Goal: Task Accomplishment & Management: Use online tool/utility

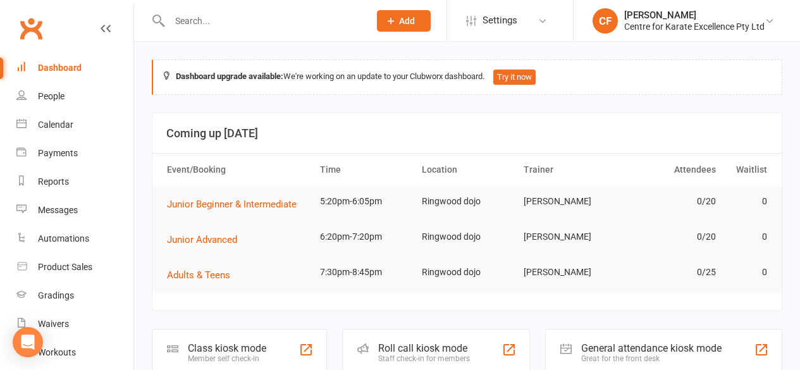
click at [210, 28] on input "text" at bounding box center [263, 21] width 195 height 18
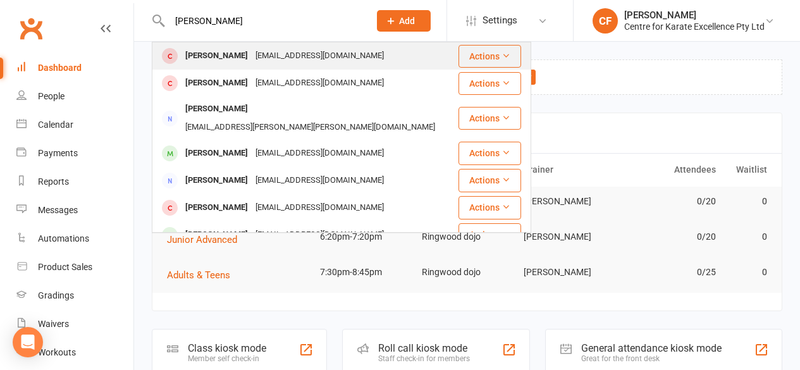
type input "Charlie"
click at [223, 54] on div "[PERSON_NAME]" at bounding box center [216, 56] width 70 height 18
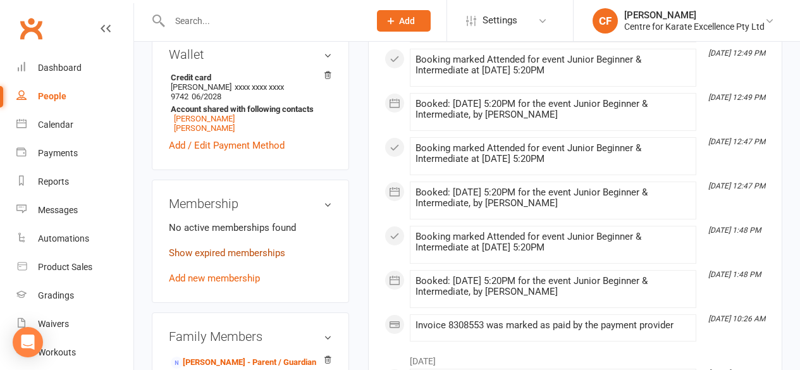
scroll to position [510, 0]
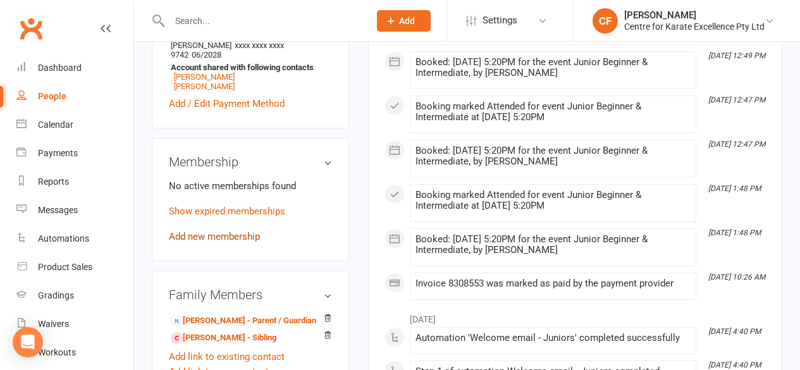
click at [205, 231] on link "Add new membership" at bounding box center [214, 236] width 91 height 11
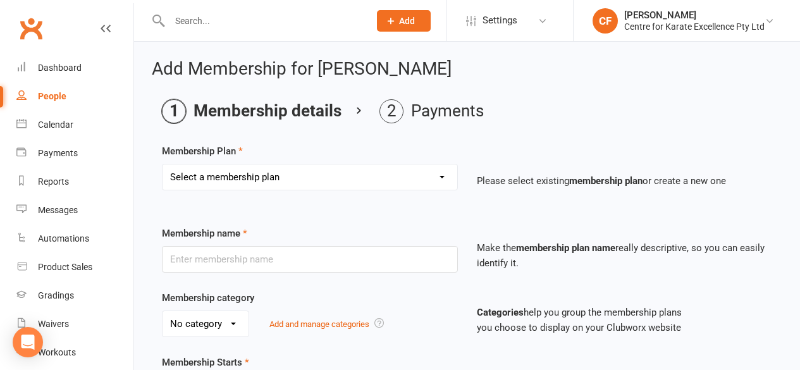
click at [250, 183] on select "Select a membership plan Create new Membership Plan Annual package - Financial …" at bounding box center [309, 176] width 295 height 25
select select "3"
click at [162, 164] on select "Select a membership plan Create new Membership Plan Annual package - Financial …" at bounding box center [309, 176] width 295 height 25
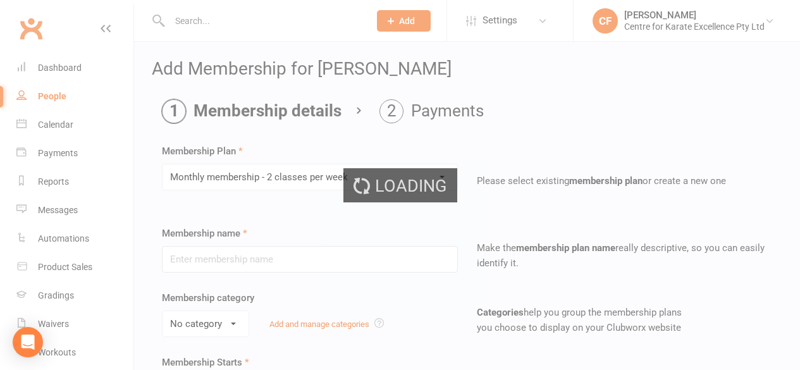
type input "Monthly membership - 2 classes per week"
select select "0"
type input "0"
type input "2"
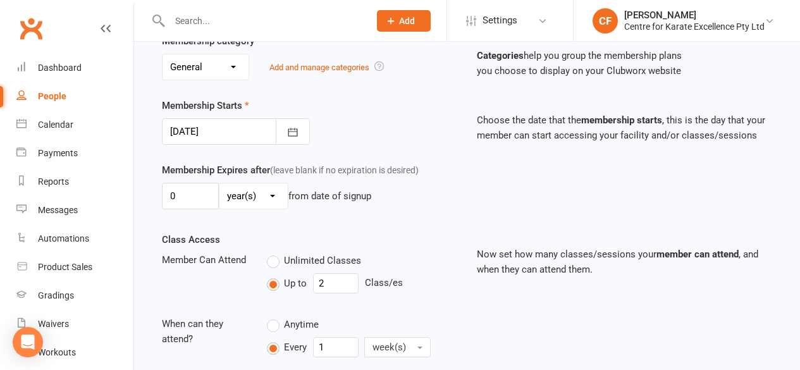
scroll to position [259, 0]
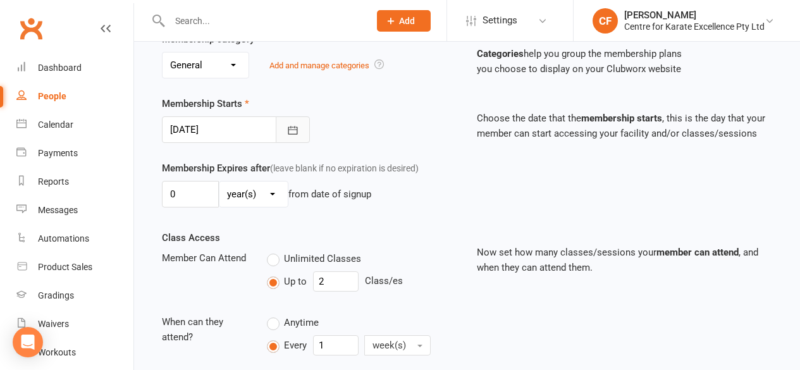
click at [291, 132] on icon "button" at bounding box center [292, 130] width 13 height 13
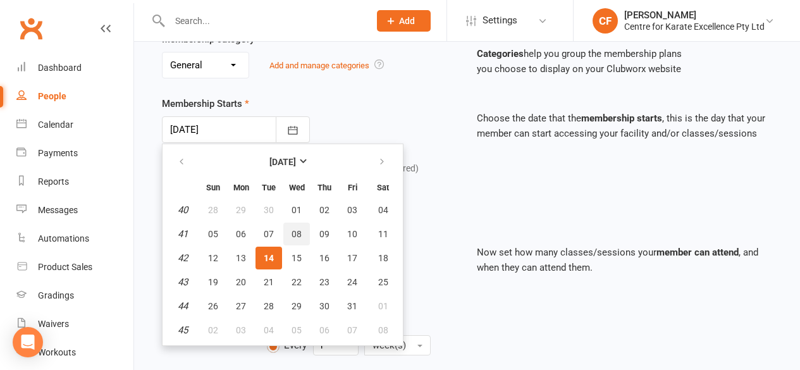
click at [293, 230] on span "08" at bounding box center [296, 234] width 10 height 10
type input "08 Oct 2025"
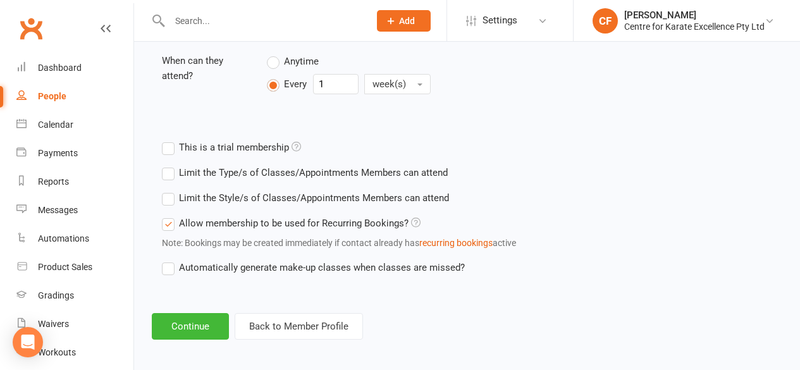
scroll to position [525, 0]
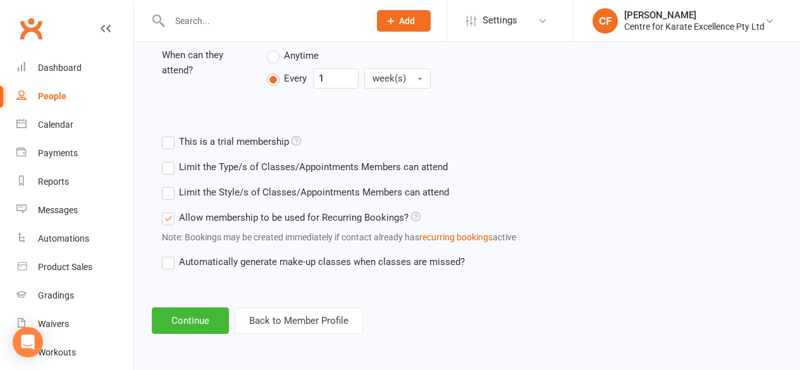
click at [173, 263] on label "Automatically generate make-up classes when classes are missed?" at bounding box center [313, 261] width 303 height 15
click at [170, 254] on input "Automatically generate make-up classes when classes are missed?" at bounding box center [166, 254] width 8 height 0
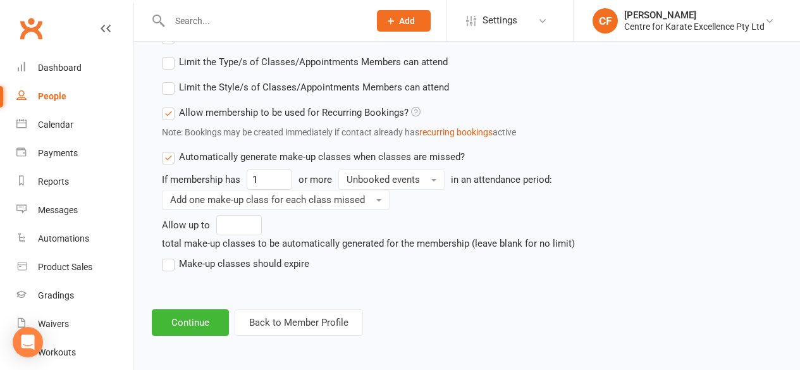
scroll to position [632, 0]
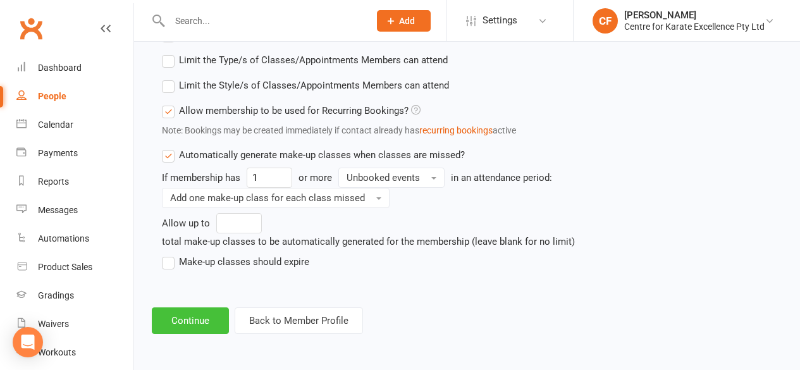
click at [197, 316] on button "Continue" at bounding box center [190, 320] width 77 height 27
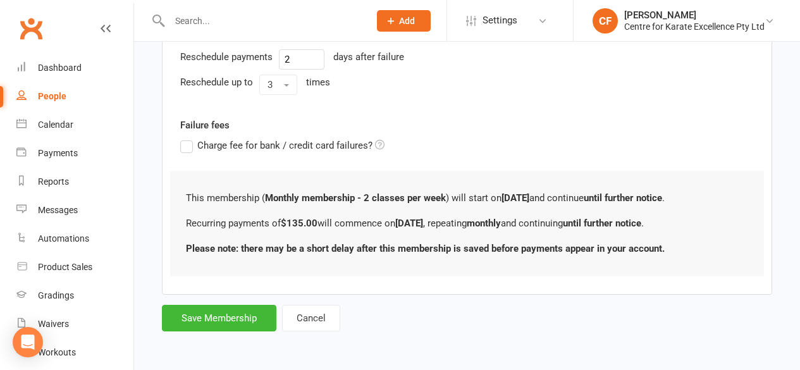
scroll to position [0, 0]
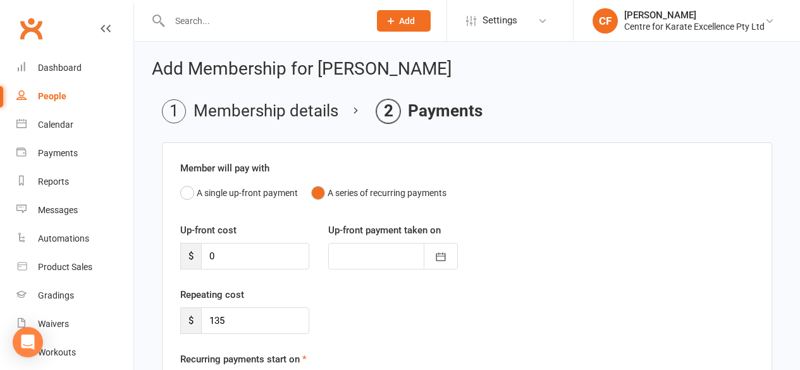
click at [214, 21] on input "text" at bounding box center [263, 21] width 195 height 18
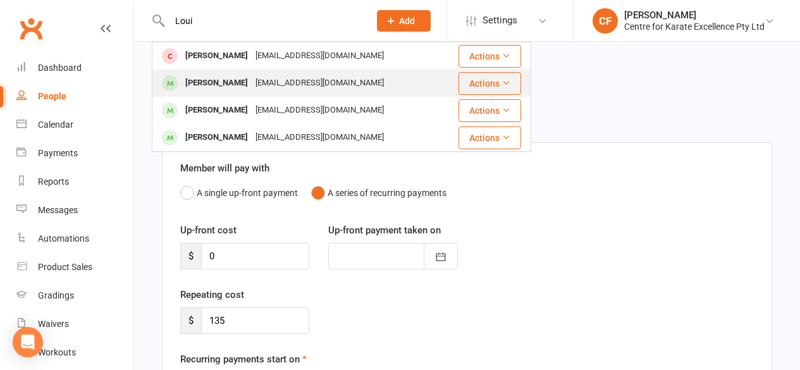
drag, startPoint x: 214, startPoint y: 21, endPoint x: 214, endPoint y: 80, distance: 58.8
click at [214, 41] on div "Loui Louis Zhou lj5215@hotmail.com Actions Louie O'callaghan Jbelfrage85@hotmai…" at bounding box center [256, 20] width 209 height 41
type input "Loui"
click at [214, 80] on div "[PERSON_NAME]" at bounding box center [216, 83] width 70 height 18
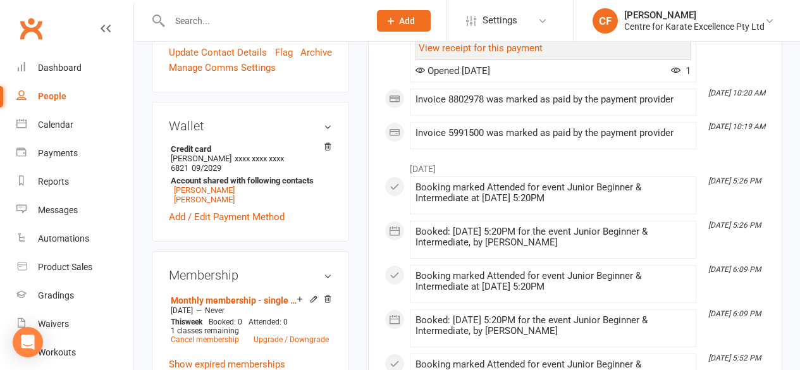
scroll to position [403, 0]
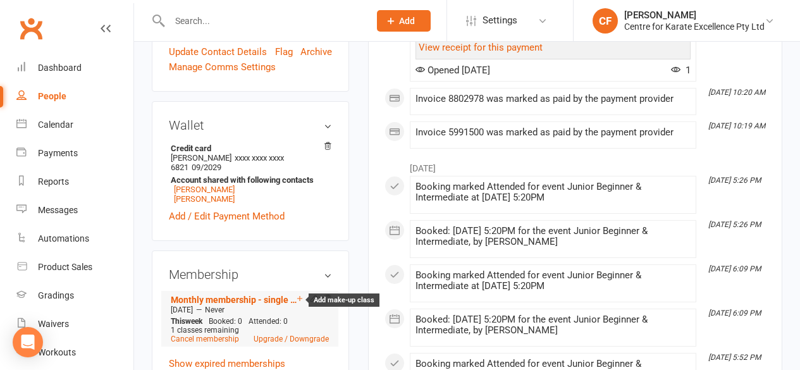
click at [300, 294] on icon at bounding box center [299, 298] width 9 height 9
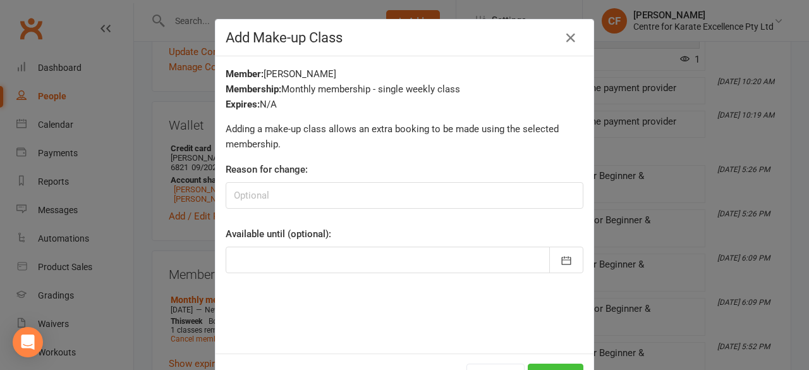
click at [542, 364] on button "Add" at bounding box center [556, 377] width 56 height 27
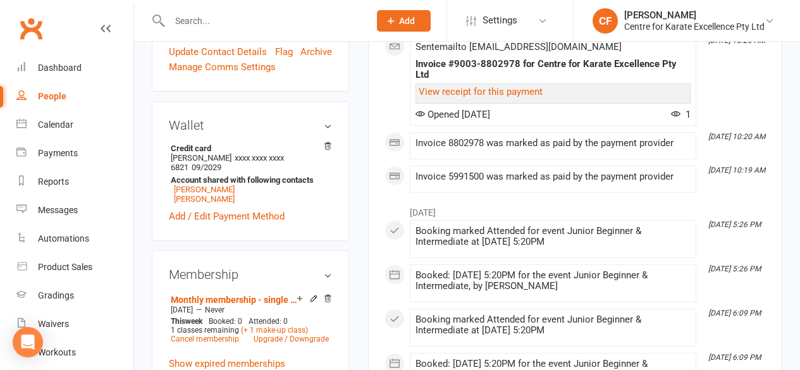
click at [226, 12] on input "text" at bounding box center [263, 21] width 195 height 18
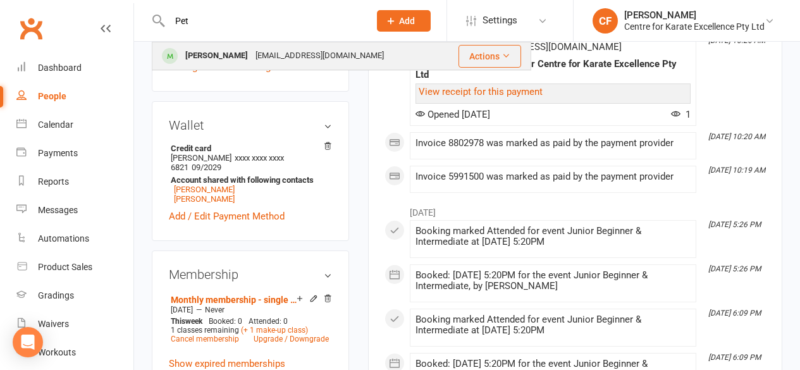
type input "Pet"
click at [229, 52] on div "[PERSON_NAME]" at bounding box center [216, 56] width 70 height 18
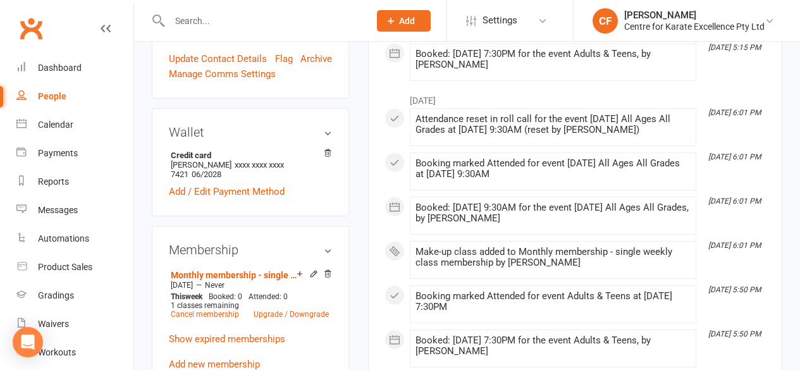
scroll to position [398, 0]
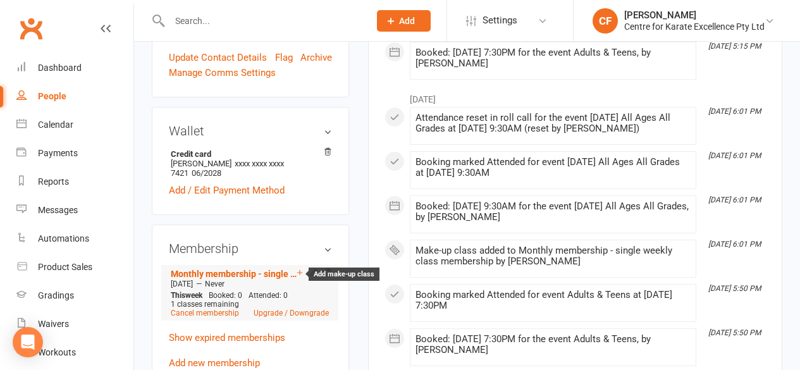
click at [298, 270] on icon at bounding box center [299, 272] width 5 height 5
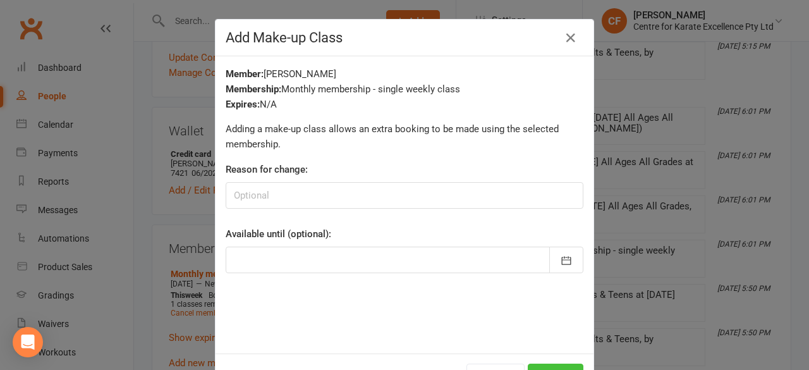
click at [544, 367] on button "Add" at bounding box center [556, 377] width 56 height 27
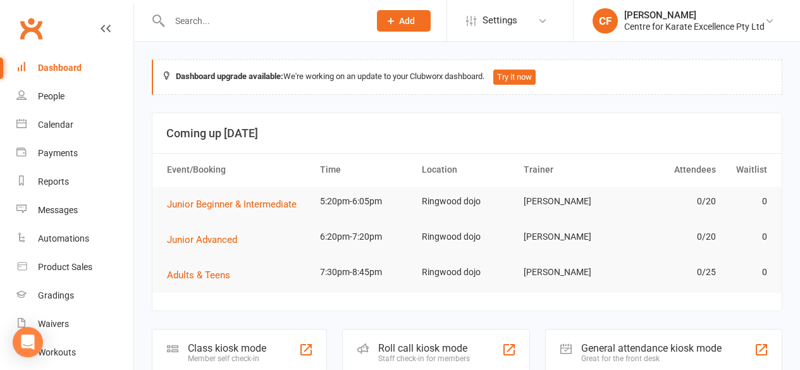
click at [418, 342] on div "Roll call kiosk mode" at bounding box center [424, 348] width 92 height 12
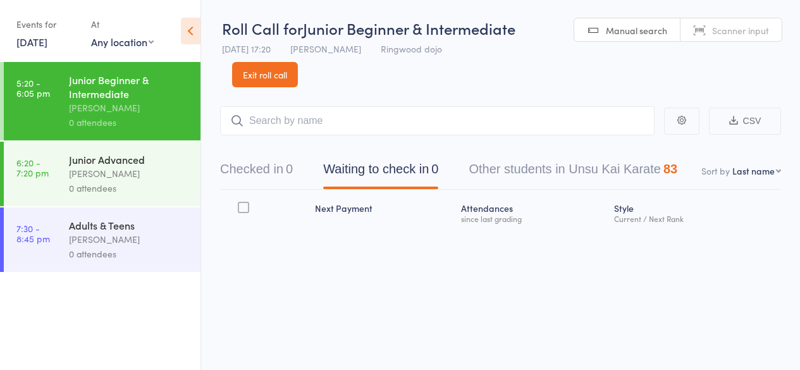
click at [35, 40] on link "[DATE]" at bounding box center [31, 42] width 31 height 14
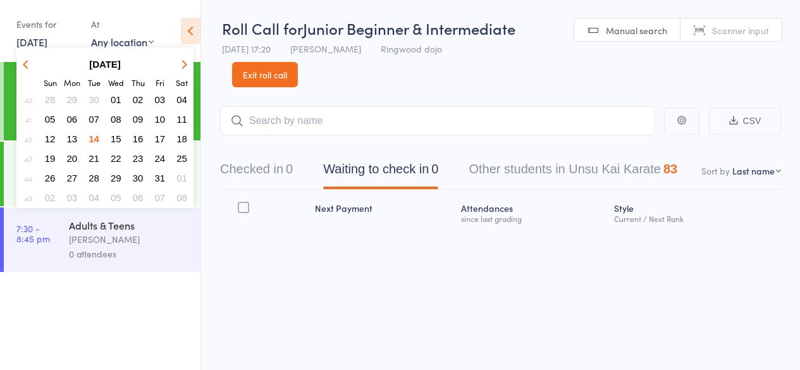
click at [119, 115] on span "08" at bounding box center [116, 119] width 11 height 11
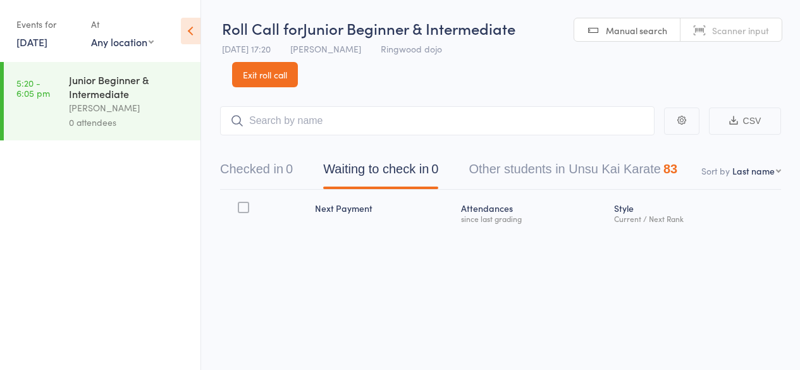
click at [40, 36] on link "8 Oct, 2025" at bounding box center [31, 42] width 31 height 14
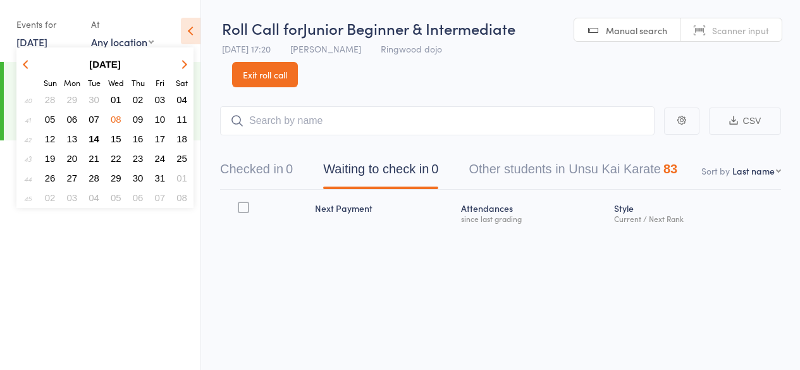
click at [92, 117] on span "07" at bounding box center [94, 119] width 11 height 11
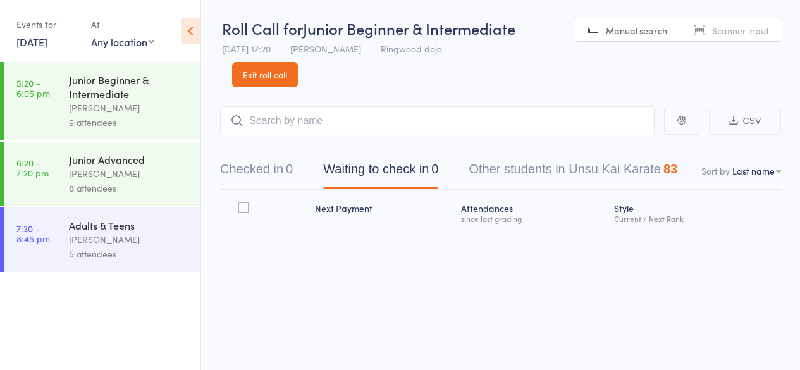
click at [47, 40] on link "7 Oct, 2025" at bounding box center [31, 42] width 31 height 14
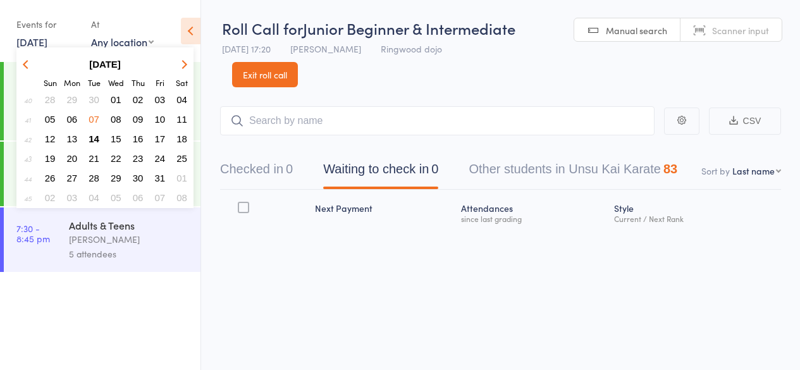
click at [115, 117] on span "08" at bounding box center [116, 119] width 11 height 11
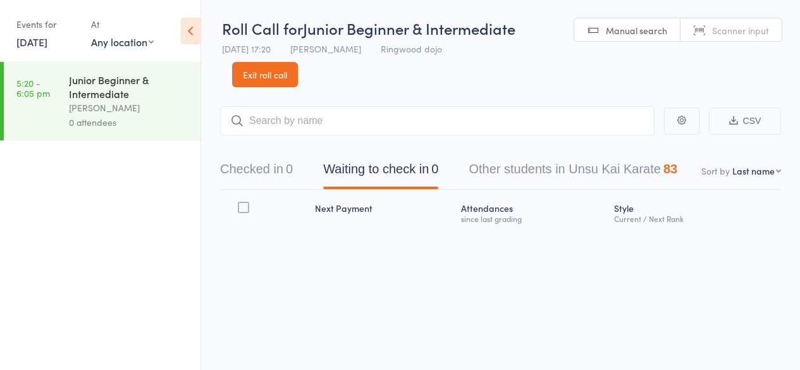
click at [115, 117] on div "0 attendees" at bounding box center [129, 122] width 121 height 15
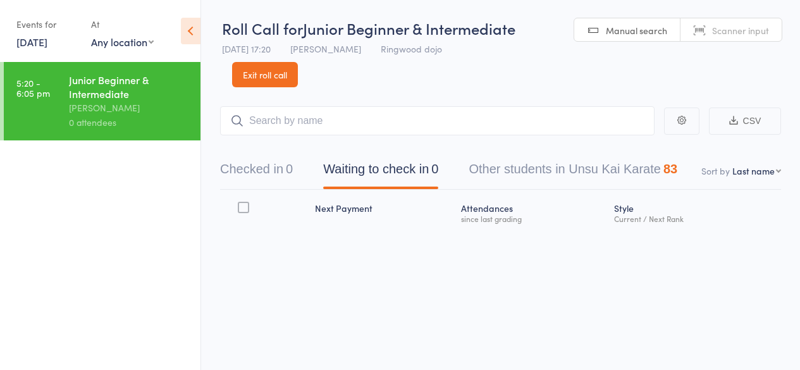
click at [291, 112] on input "search" at bounding box center [437, 120] width 434 height 29
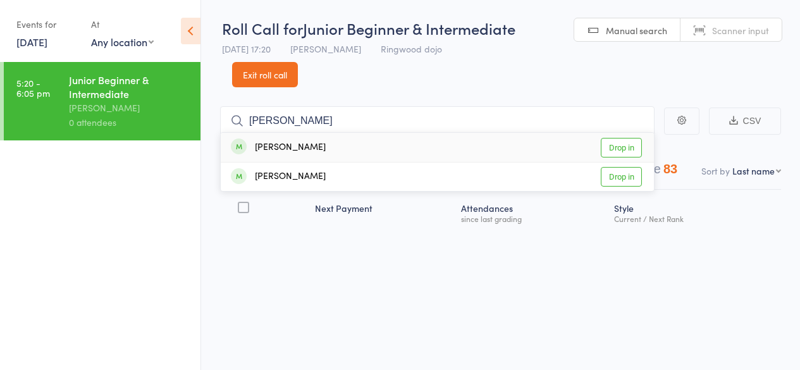
type input "HAnna"
click at [288, 149] on div "[PERSON_NAME]" at bounding box center [278, 147] width 95 height 15
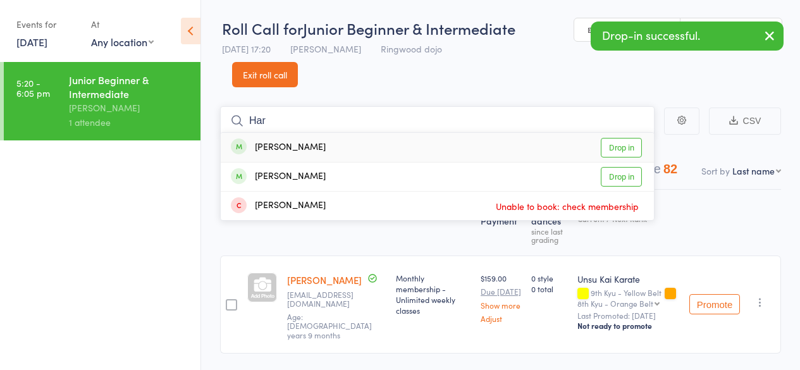
type input "Har"
click at [304, 149] on div "[PERSON_NAME]" at bounding box center [278, 147] width 95 height 15
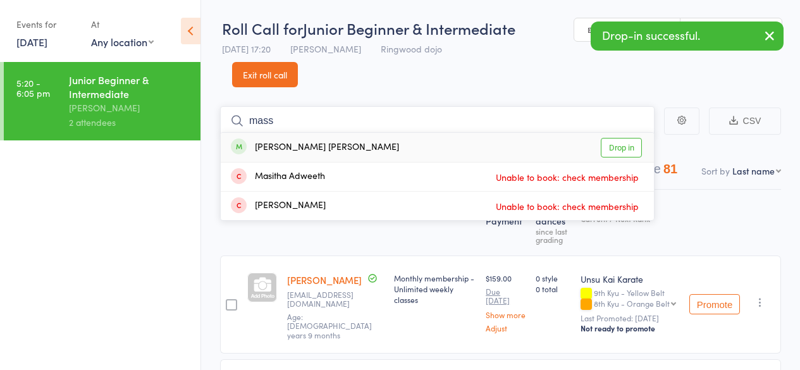
type input "mass"
click at [311, 149] on div "[PERSON_NAME] [PERSON_NAME]" at bounding box center [315, 147] width 168 height 15
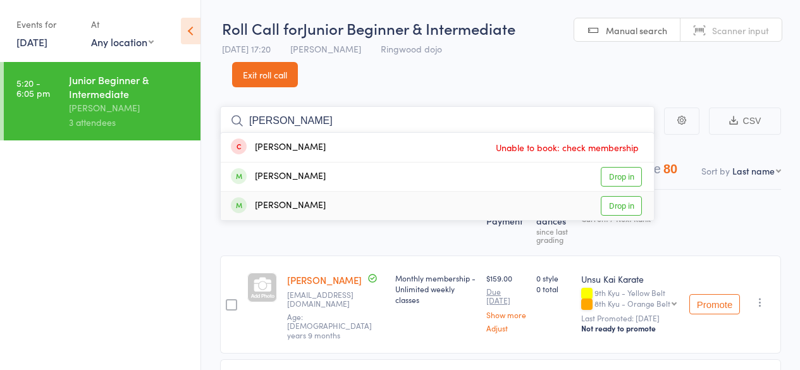
type input "Lou"
click at [276, 205] on div "[PERSON_NAME]" at bounding box center [278, 206] width 95 height 15
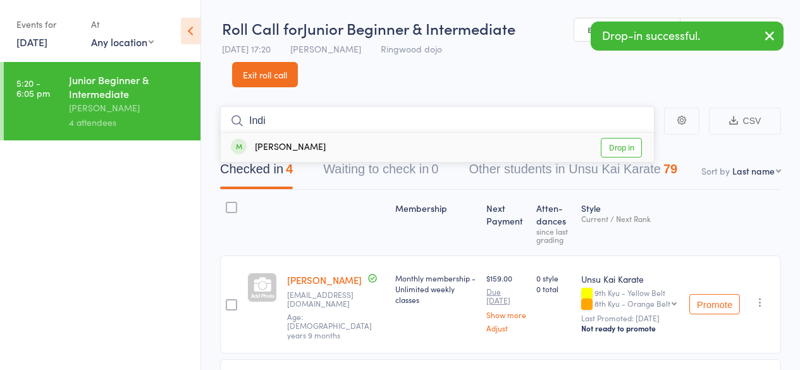
type input "Indi"
click at [288, 149] on div "Indigo Hughes" at bounding box center [278, 147] width 95 height 15
type input "Nee"
click at [300, 142] on div "Neel Solanki" at bounding box center [278, 147] width 95 height 15
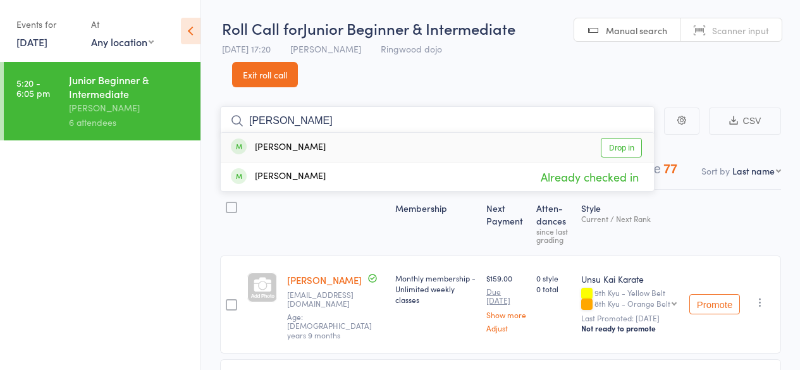
type input "Hans"
click at [303, 142] on div "[PERSON_NAME]" at bounding box center [278, 147] width 95 height 15
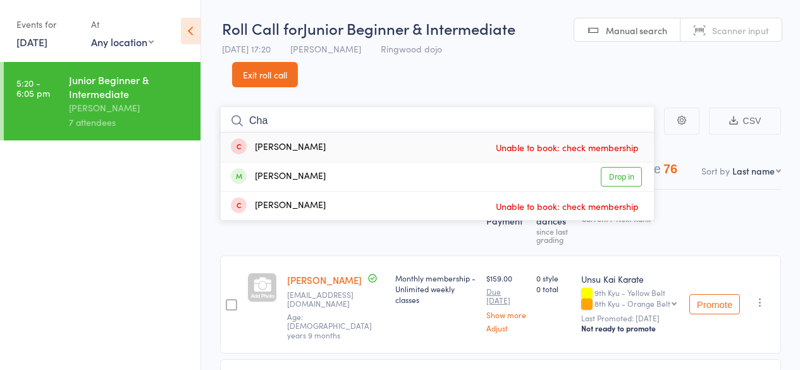
type input "Cha"
click at [33, 40] on link "8 Oct, 2025" at bounding box center [31, 42] width 31 height 14
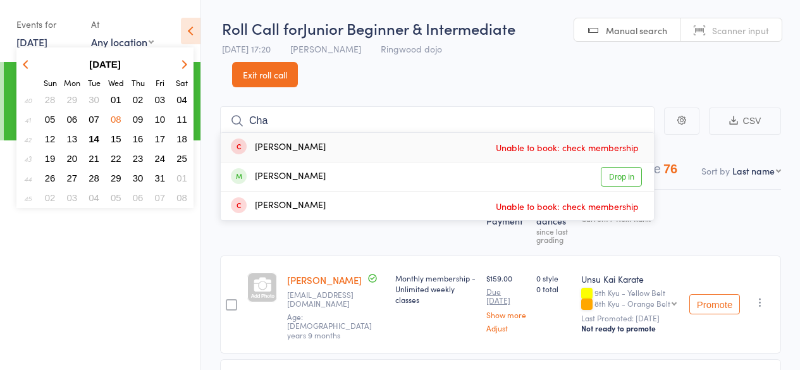
click at [137, 117] on span "09" at bounding box center [138, 119] width 11 height 11
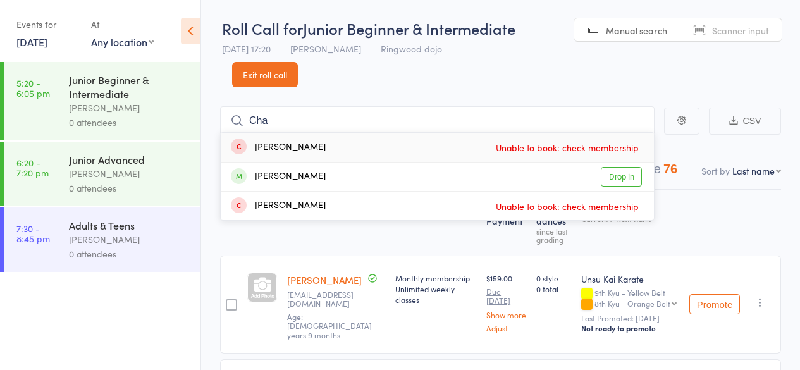
click at [107, 111] on div "[PERSON_NAME]" at bounding box center [129, 108] width 121 height 15
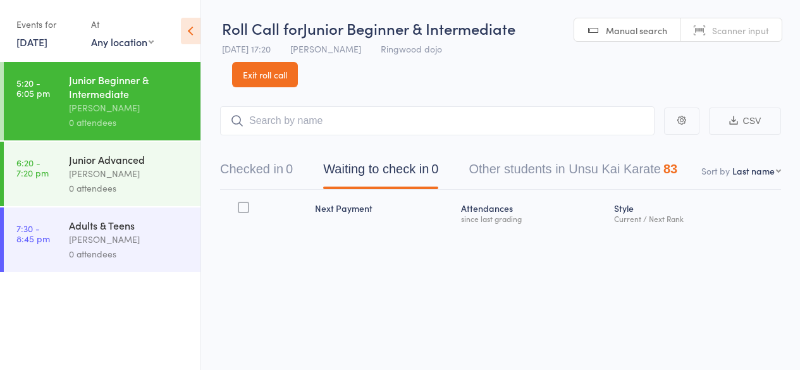
click at [294, 122] on input "search" at bounding box center [437, 120] width 434 height 29
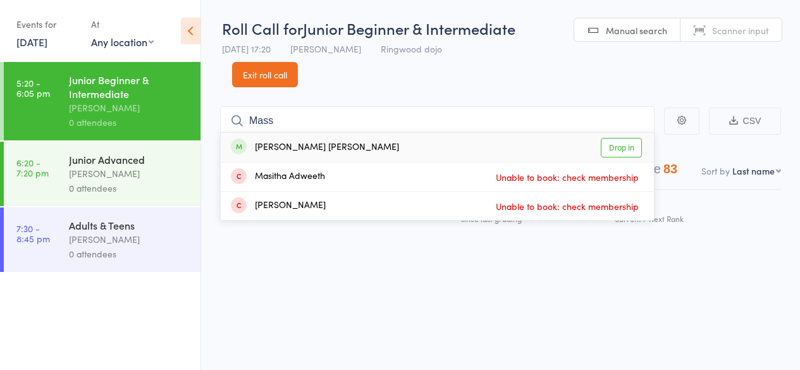
type input "Mass"
click at [292, 146] on div "[PERSON_NAME] [PERSON_NAME]" at bounding box center [315, 147] width 168 height 15
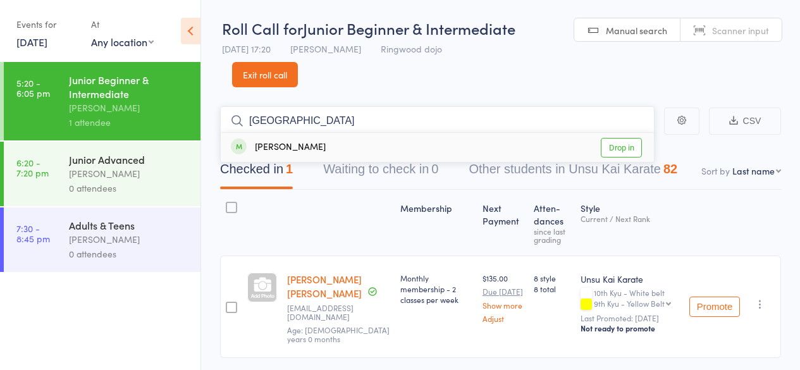
type input "Bonn"
click at [295, 146] on div "Bonnie McCreery" at bounding box center [278, 147] width 95 height 15
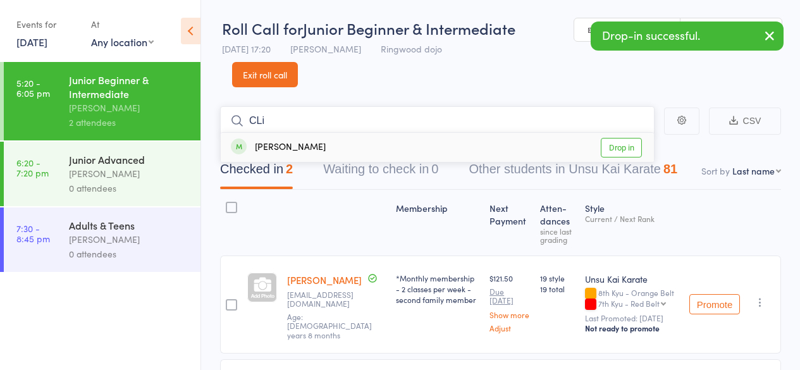
type input "CLi"
click at [295, 146] on div "Cliff McCreery" at bounding box center [278, 147] width 95 height 15
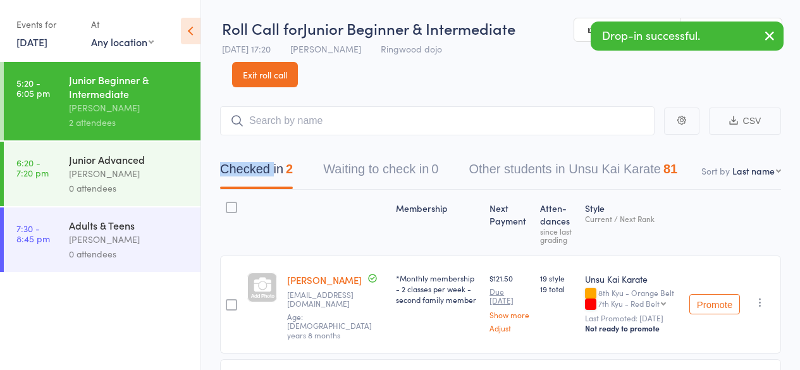
click at [295, 146] on div "Checked in 2 Waiting to check in 0 Other students in Unsu Kai Karate 81" at bounding box center [500, 162] width 561 height 54
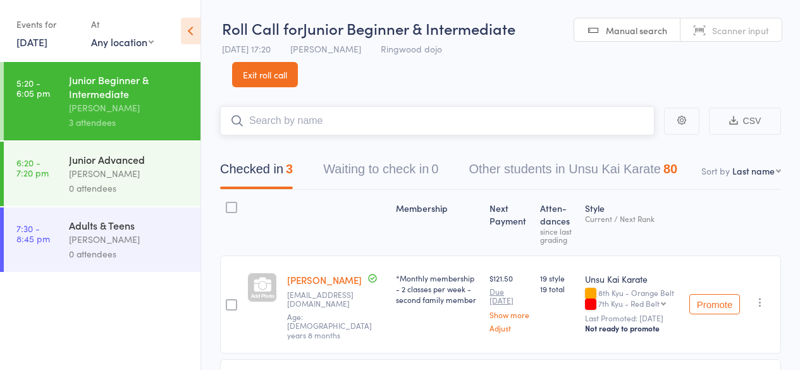
click at [278, 111] on input "search" at bounding box center [437, 120] width 434 height 29
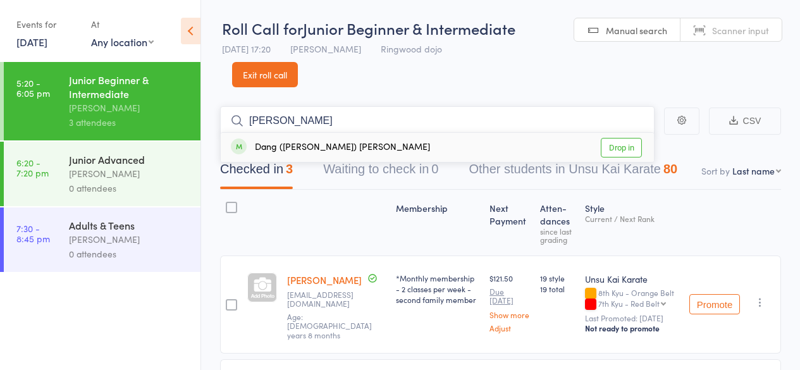
type input "Sam"
click at [292, 148] on div "Dang (Sam) Tran" at bounding box center [330, 147] width 199 height 15
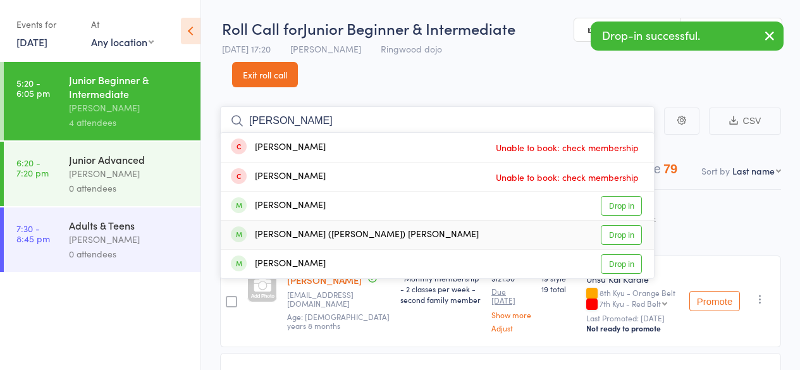
type input "LEo"
click at [293, 240] on div "Minh (Leo) Tran" at bounding box center [355, 235] width 248 height 15
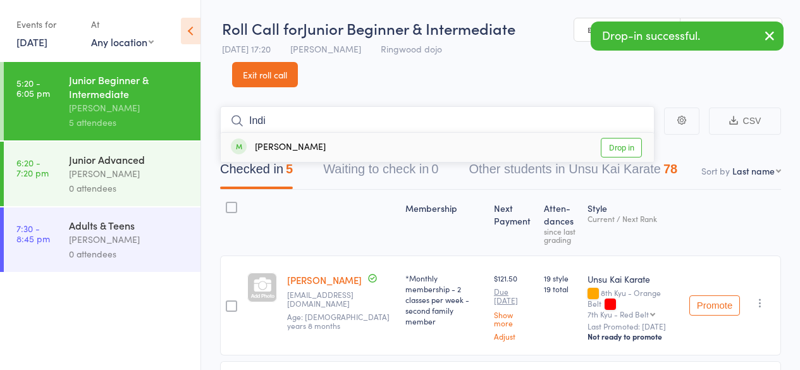
type input "Indi"
click at [300, 139] on div "Indigo Hughes Drop in" at bounding box center [437, 147] width 433 height 29
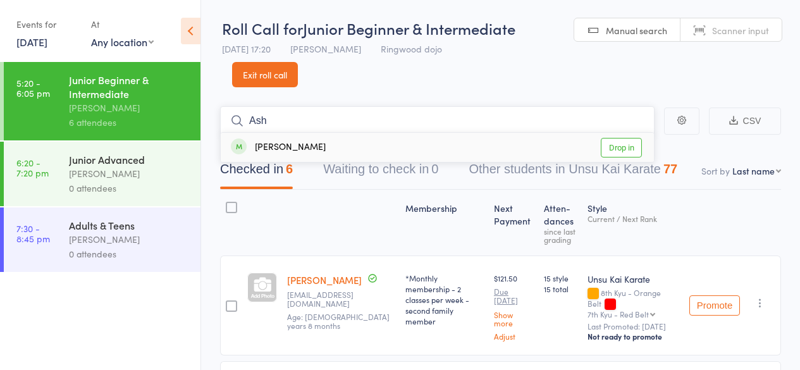
type input "Ash"
click at [307, 139] on div "Ashwanth Sajeevan Drop in" at bounding box center [437, 147] width 433 height 29
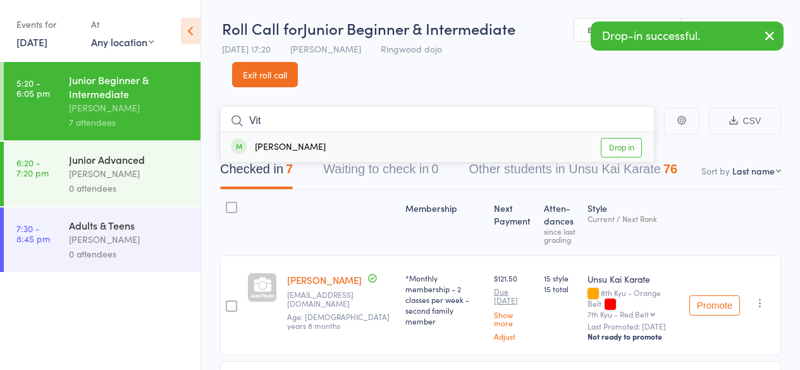
type input "Vit"
click at [292, 140] on div "Vitesh Sajeevan" at bounding box center [278, 147] width 95 height 15
type input "Seb"
click at [286, 149] on div "Sebastian Gibson" at bounding box center [278, 147] width 95 height 15
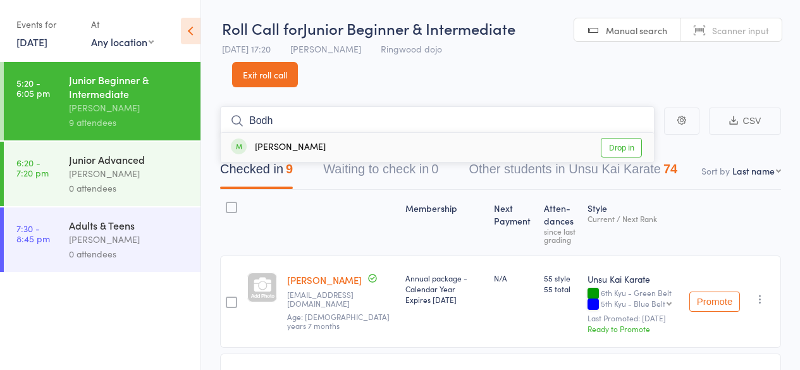
type input "Bodh"
click at [292, 149] on div "Bodhi Hughes" at bounding box center [278, 147] width 95 height 15
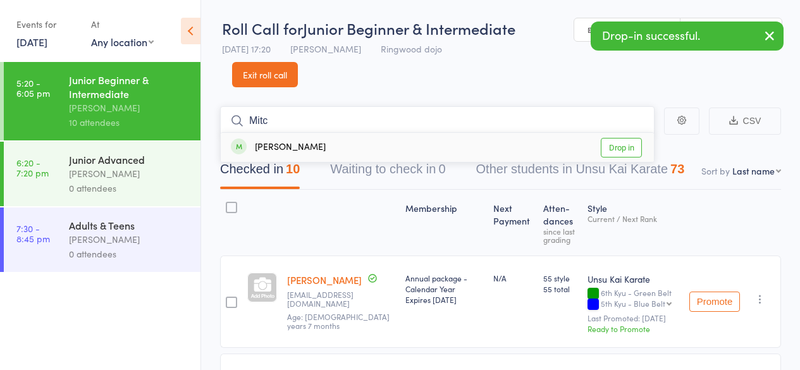
type input "Mitc"
click at [274, 149] on div "Mitchell Boyer" at bounding box center [278, 147] width 95 height 15
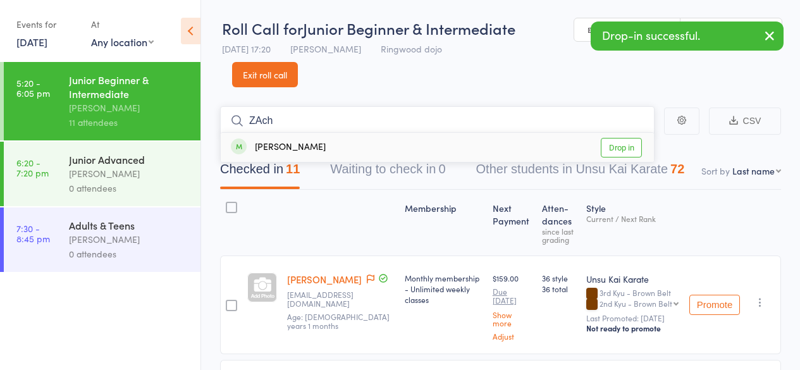
type input "ZAch"
click at [286, 142] on div "Zachariah Gibson" at bounding box center [278, 147] width 95 height 15
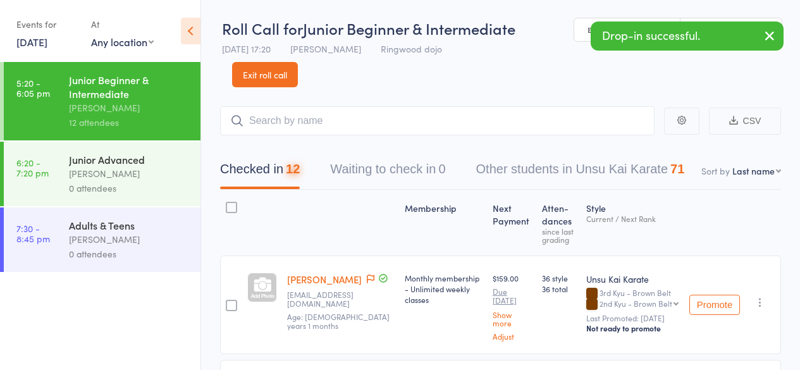
click at [143, 185] on div "0 attendees" at bounding box center [129, 188] width 121 height 15
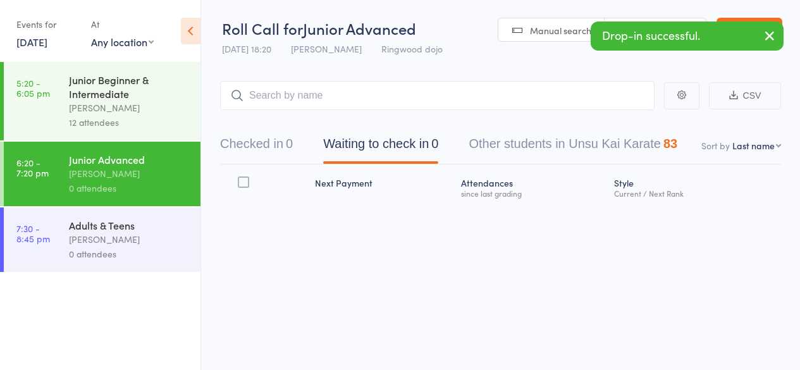
click at [303, 101] on input "search" at bounding box center [437, 95] width 434 height 29
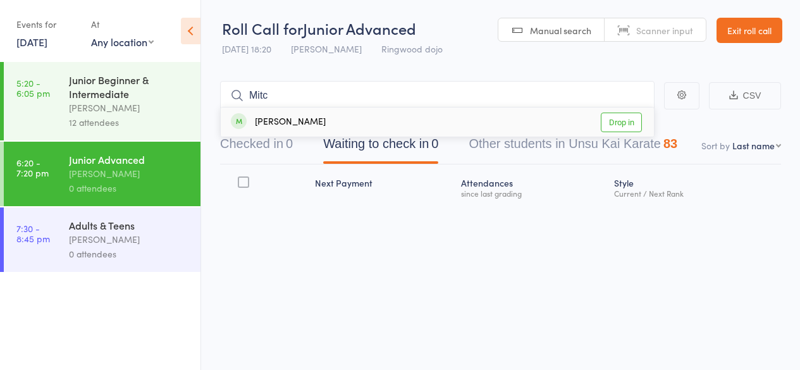
type input "Mitc"
click at [292, 121] on div "Mitchell Boyer" at bounding box center [278, 122] width 95 height 15
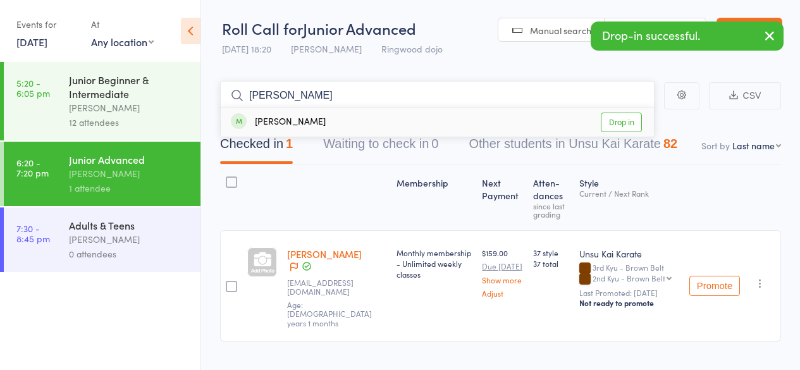
type input "Zach"
click at [316, 123] on div "Zachariah Gibson" at bounding box center [278, 122] width 95 height 15
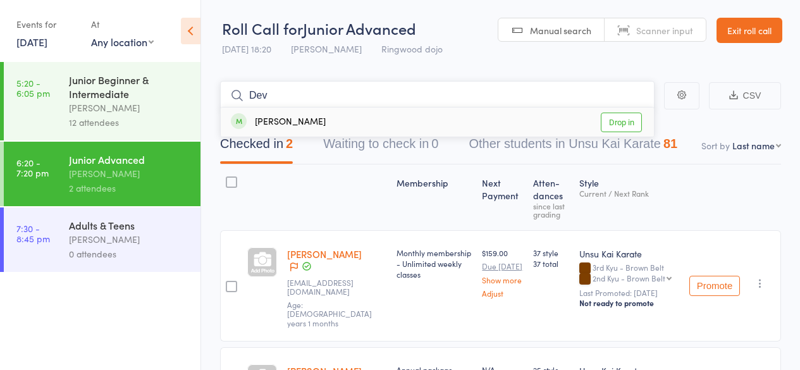
type input "Dev"
click at [334, 125] on div "Devan Gunaratne Drop in" at bounding box center [437, 121] width 433 height 29
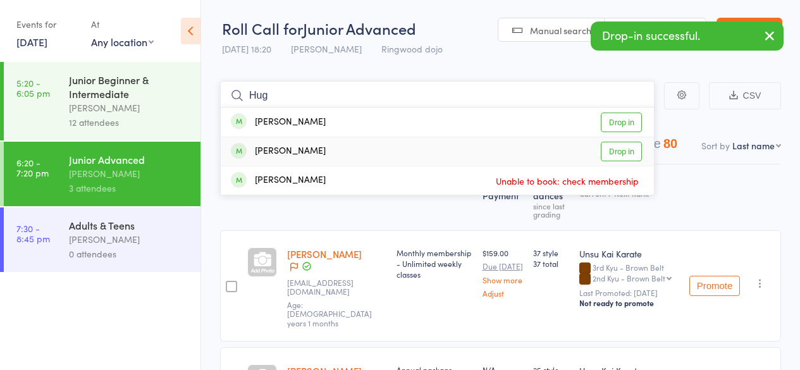
type input "Hug"
click at [353, 156] on div "Hugo Renowden Drop in" at bounding box center [437, 151] width 433 height 28
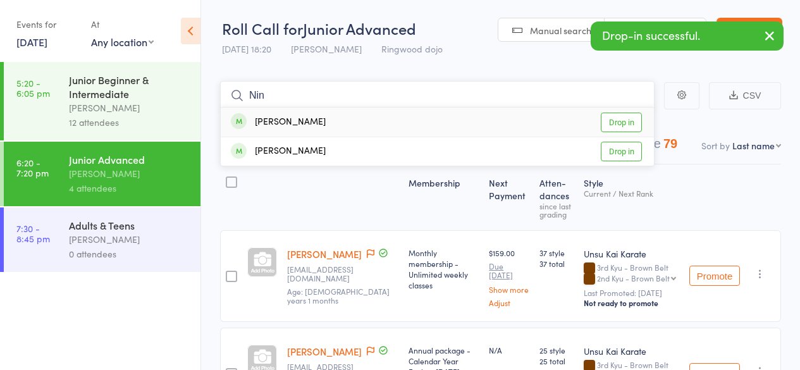
type input "Nin"
click at [287, 123] on div "Nina Renowden" at bounding box center [278, 122] width 95 height 15
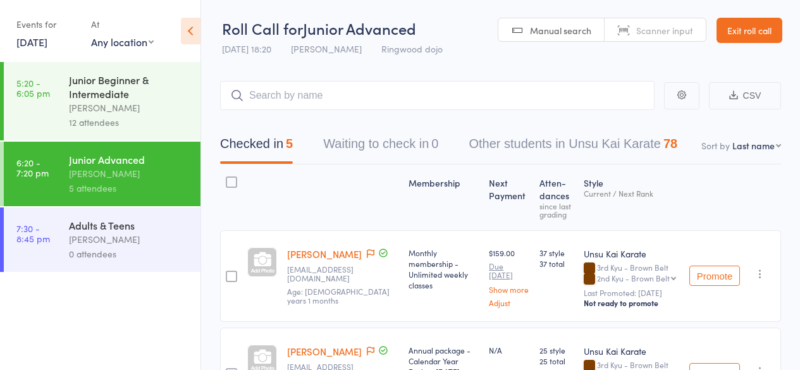
click at [111, 238] on div "[PERSON_NAME]" at bounding box center [129, 239] width 121 height 15
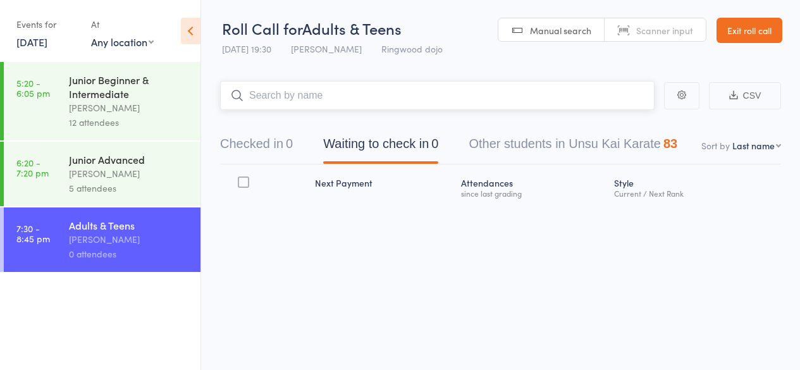
click at [277, 96] on input "search" at bounding box center [437, 95] width 434 height 29
type input "Patr"
click at [274, 116] on div "Patricia Vietheer" at bounding box center [278, 122] width 95 height 15
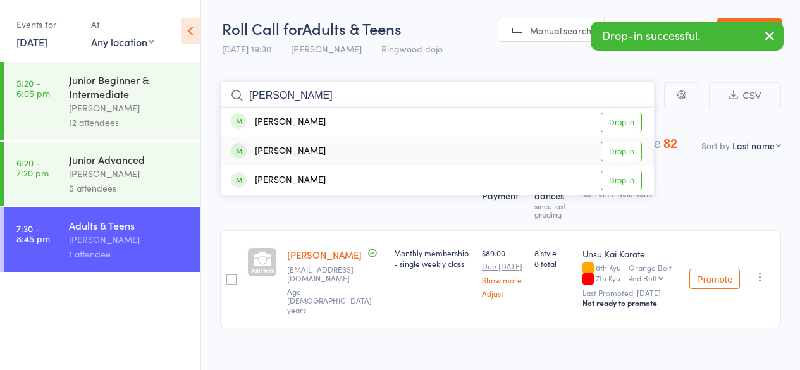
type input "Josh"
click at [289, 152] on div "Joshua Berketa" at bounding box center [278, 151] width 95 height 15
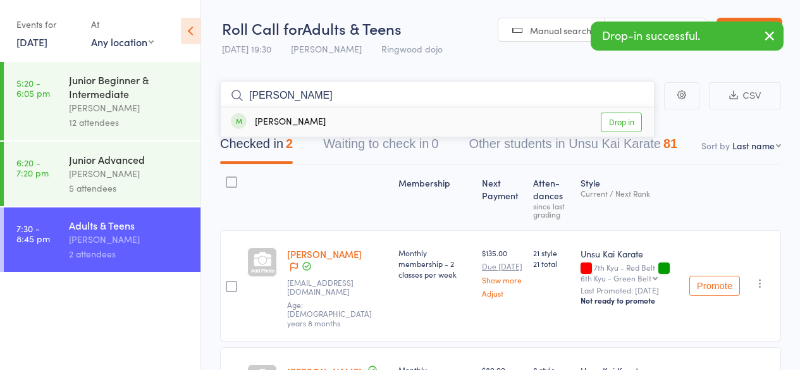
type input "ERic"
click at [281, 116] on div "Eric Lu" at bounding box center [278, 122] width 95 height 15
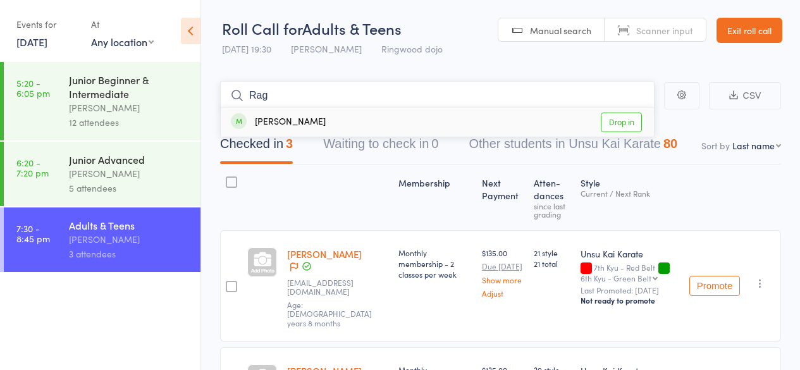
type input "Rag"
click at [286, 121] on div "Raghav Chauhan" at bounding box center [278, 122] width 95 height 15
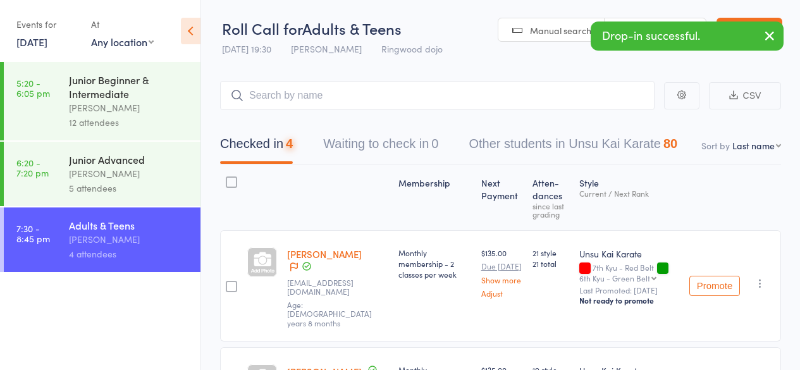
click at [286, 121] on div "Checked in 4 Waiting to check in 0 Other students in Unsu Kai Karate 80" at bounding box center [500, 137] width 561 height 54
click at [282, 90] on input "search" at bounding box center [437, 95] width 434 height 29
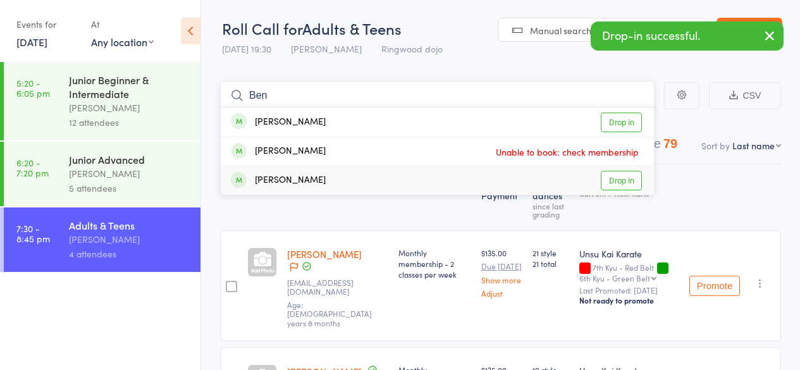
type input "Ben"
click at [300, 175] on div "Bentleigh Gibson" at bounding box center [278, 180] width 95 height 15
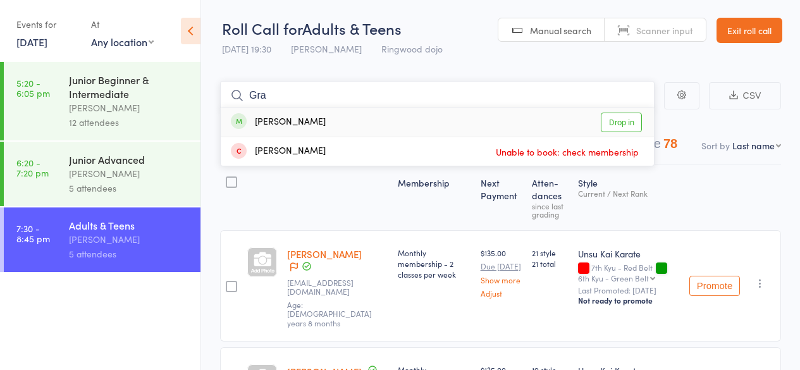
type input "Gra"
click at [304, 119] on div "Gracie Golinski" at bounding box center [278, 122] width 95 height 15
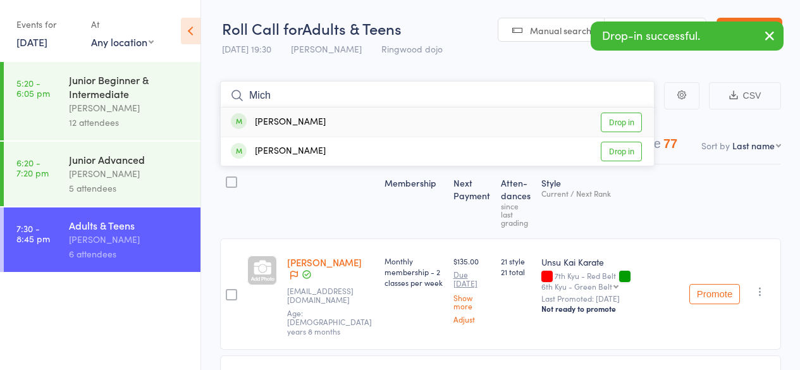
type input "Mich"
click at [303, 123] on div "[PERSON_NAME]" at bounding box center [278, 122] width 95 height 15
type input "Taff"
click at [309, 123] on div "Taffnee Rowley" at bounding box center [278, 122] width 95 height 15
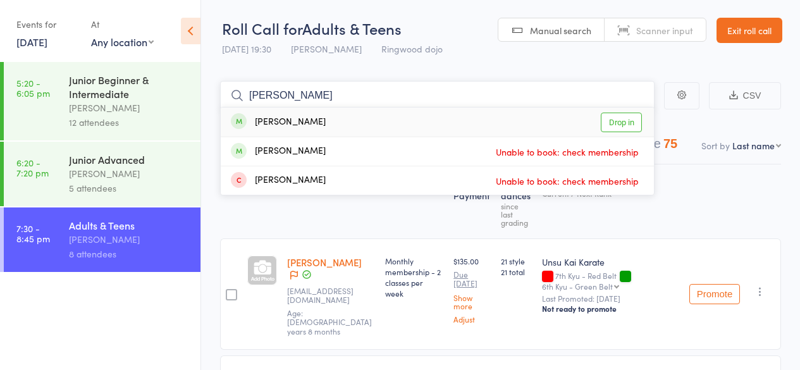
type input "HArr"
click at [295, 123] on div "[PERSON_NAME]" at bounding box center [278, 122] width 95 height 15
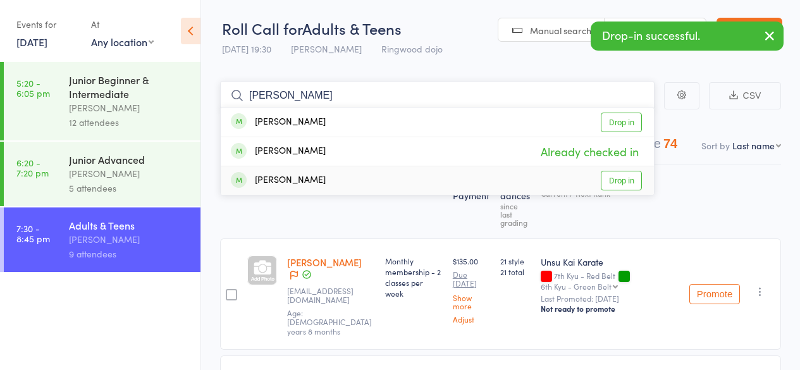
type input "Josh"
click at [303, 182] on div "Joshua Golinski" at bounding box center [278, 180] width 95 height 15
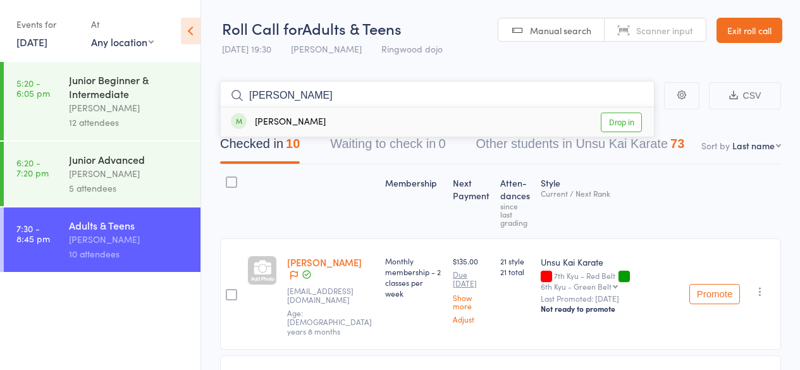
type input "Rex"
click at [286, 123] on div "Rex Leong" at bounding box center [278, 122] width 95 height 15
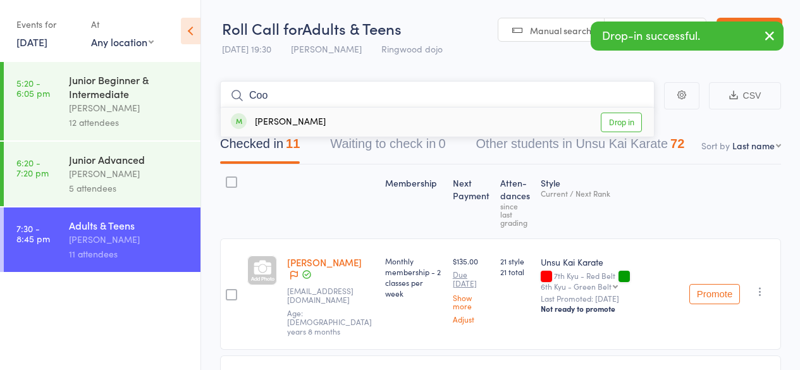
type input "Coo"
click at [297, 120] on div "Cooper Hsiao" at bounding box center [278, 122] width 95 height 15
click at [39, 35] on link "9 Oct, 2025" at bounding box center [31, 42] width 31 height 14
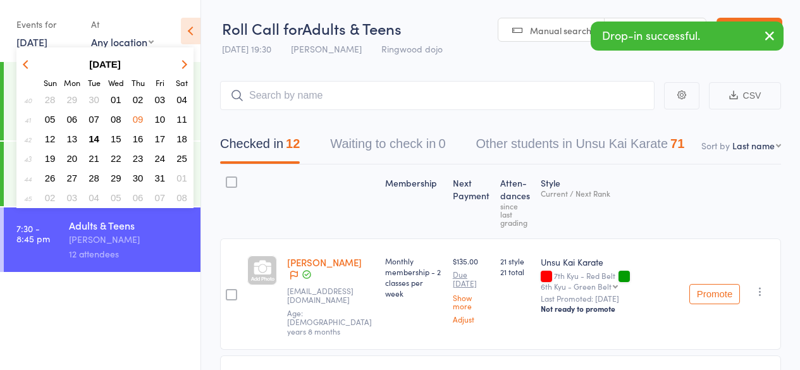
click at [179, 119] on span "11" at bounding box center [181, 119] width 11 height 11
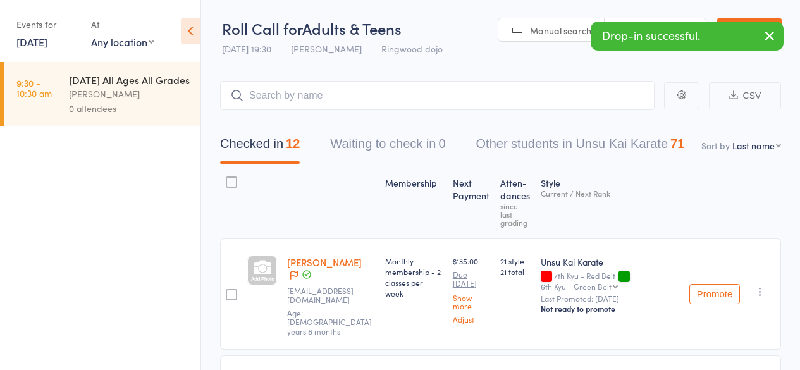
click at [150, 101] on div "[PERSON_NAME]" at bounding box center [129, 94] width 121 height 15
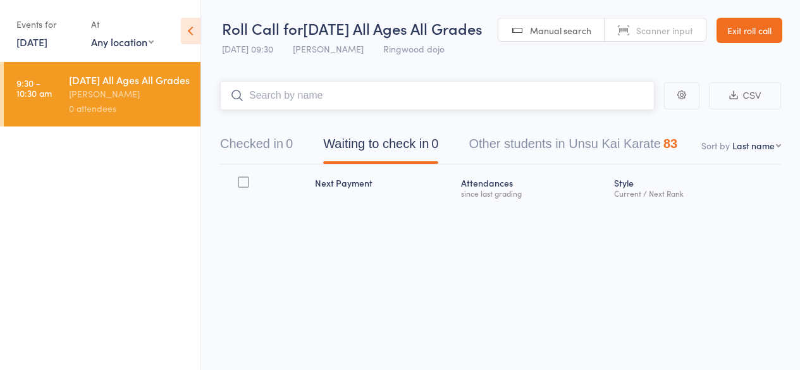
click at [283, 110] on input "search" at bounding box center [437, 95] width 434 height 29
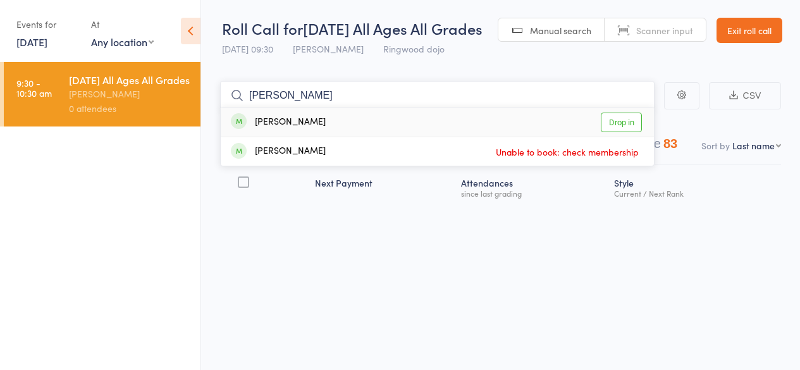
type input "HAnn"
click at [289, 130] on div "[PERSON_NAME]" at bounding box center [278, 122] width 95 height 15
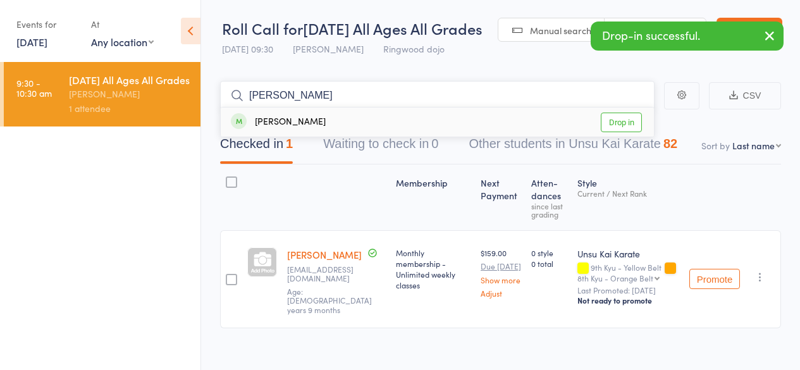
type input "Ian"
click at [295, 137] on div "Ian Teo Drop in" at bounding box center [437, 121] width 433 height 29
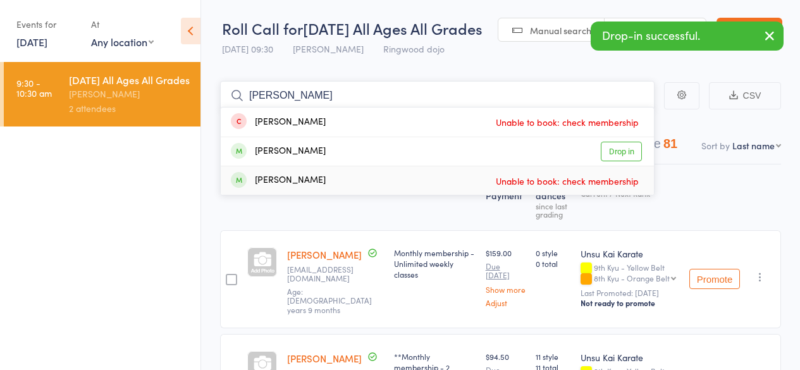
type input "Lou"
click at [274, 188] on div "[PERSON_NAME]" at bounding box center [278, 180] width 95 height 15
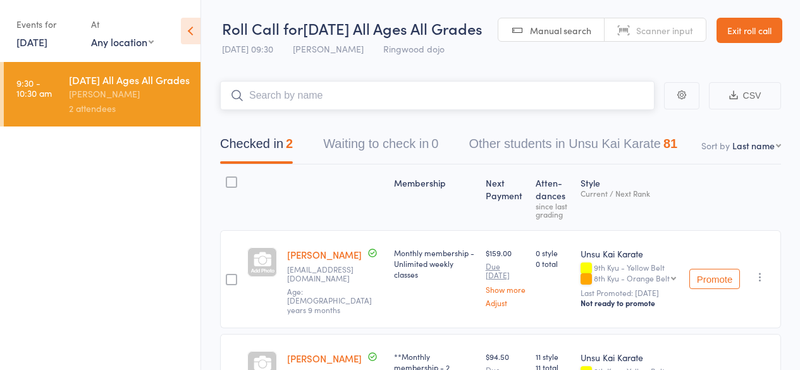
click at [283, 110] on input "search" at bounding box center [437, 95] width 434 height 29
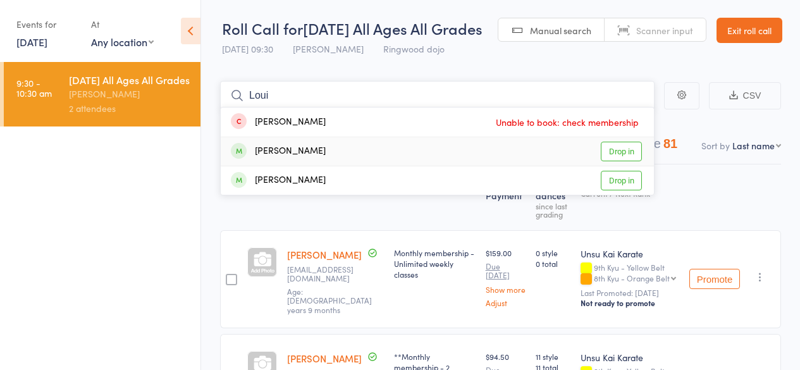
type input "Loui"
click at [277, 159] on div "[PERSON_NAME]" at bounding box center [278, 151] width 95 height 15
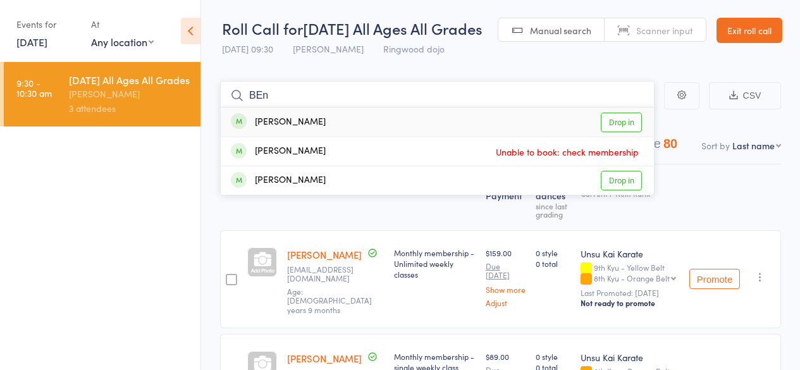
type input "BEn"
click at [292, 130] on div "[PERSON_NAME]" at bounding box center [278, 122] width 95 height 15
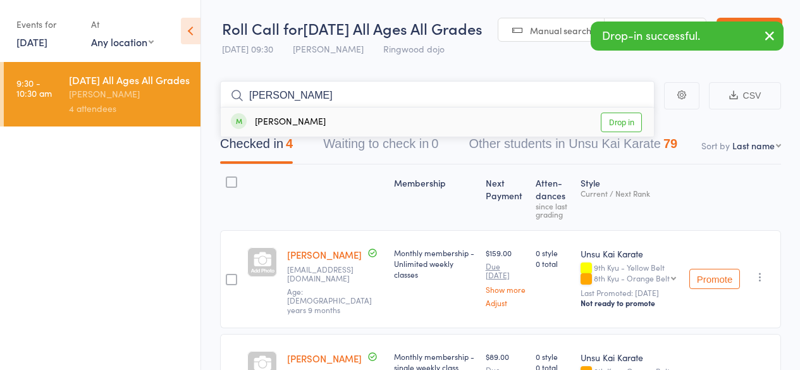
type input "Jas"
click at [309, 137] on div "Jason Looker Drop in" at bounding box center [437, 121] width 433 height 29
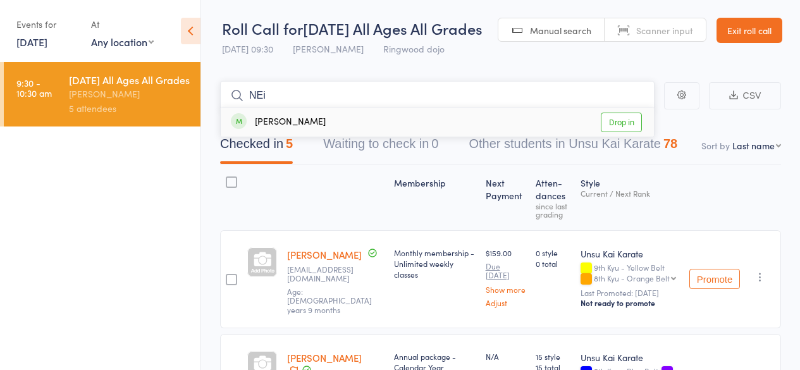
type input "NEi"
click at [314, 137] on div "Neil Rowley Drop in" at bounding box center [437, 121] width 433 height 29
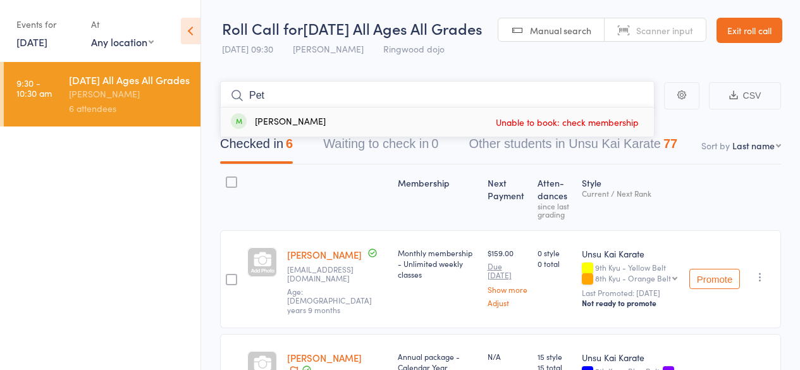
click at [262, 110] on input "Pet" at bounding box center [437, 95] width 434 height 29
type input "P"
type input "Pet"
click at [273, 130] on div "[PERSON_NAME]" at bounding box center [278, 122] width 95 height 15
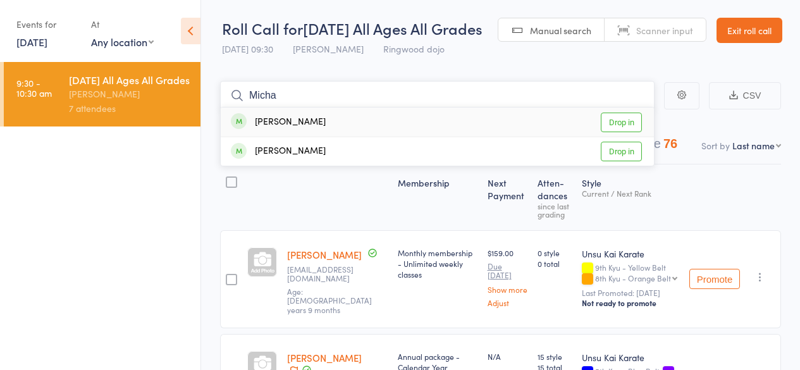
type input "Micha"
click at [297, 130] on div "[PERSON_NAME]" at bounding box center [278, 122] width 95 height 15
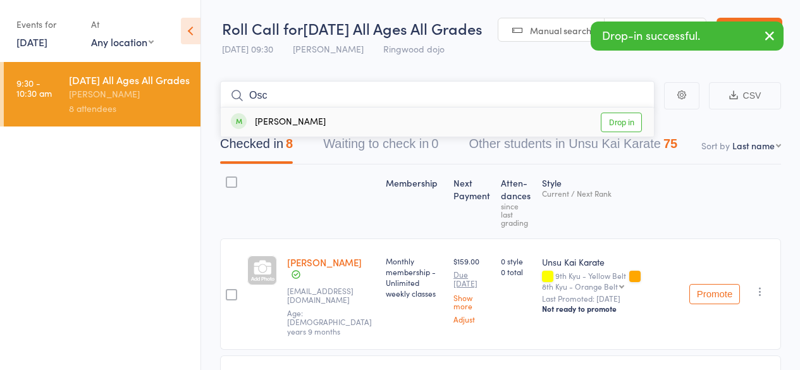
type input "Osc"
click at [297, 137] on div "Oscar Ngin Drop in" at bounding box center [437, 121] width 433 height 29
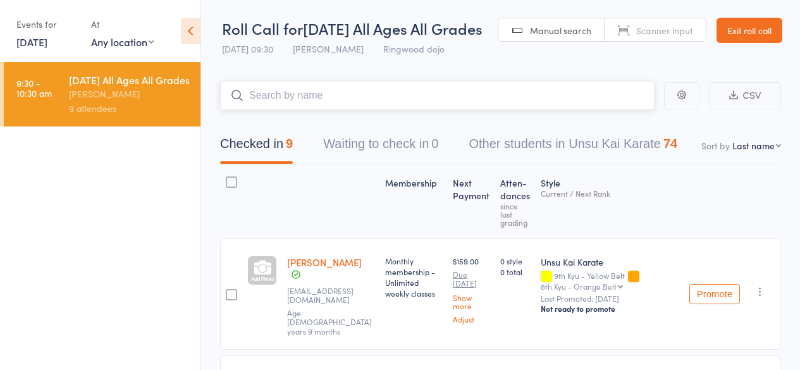
click at [267, 109] on input "search" at bounding box center [437, 95] width 434 height 29
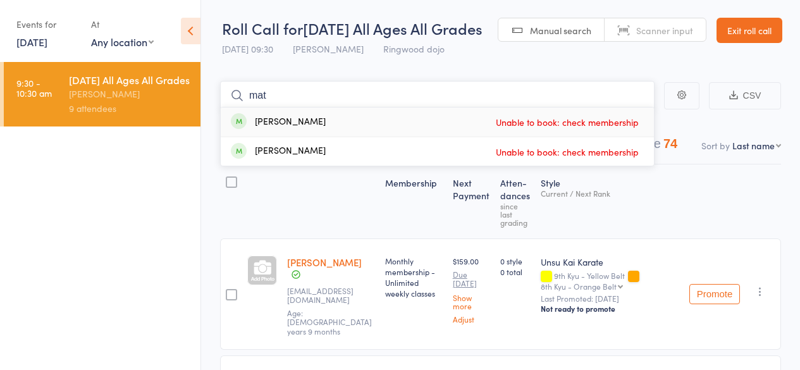
type input "mat"
click at [280, 130] on div "[PERSON_NAME]" at bounding box center [278, 122] width 95 height 15
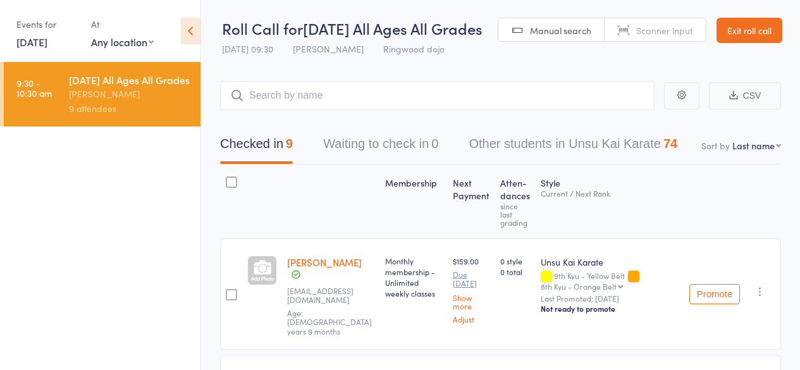
click at [716, 43] on link "Exit roll call" at bounding box center [749, 30] width 66 height 25
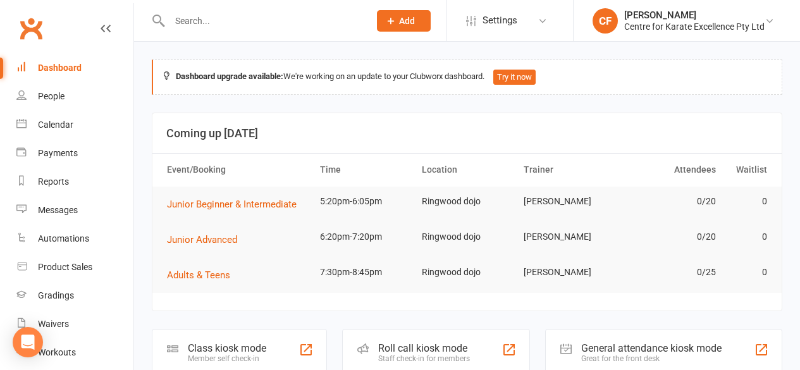
click at [211, 25] on input "text" at bounding box center [263, 21] width 195 height 18
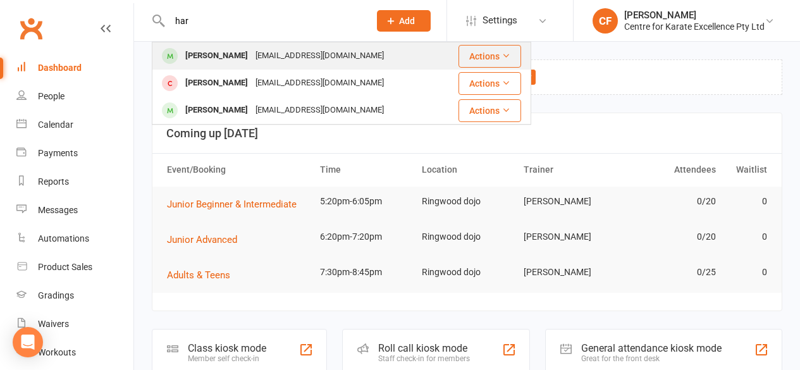
type input "har"
click at [234, 51] on div "[PERSON_NAME]" at bounding box center [216, 56] width 70 height 18
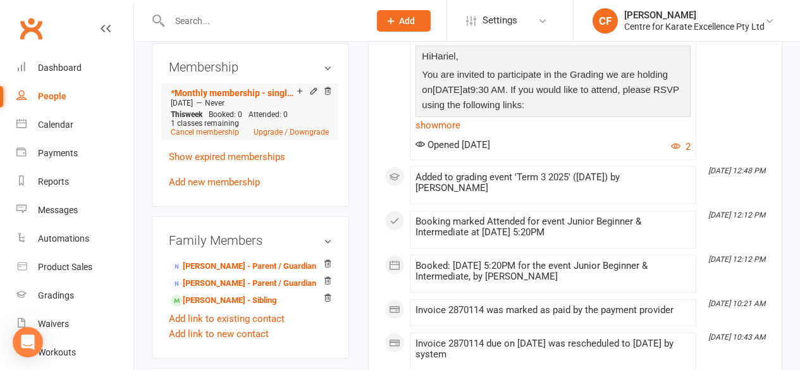
scroll to position [639, 0]
click at [240, 293] on link "[PERSON_NAME] - Sibling" at bounding box center [224, 299] width 106 height 13
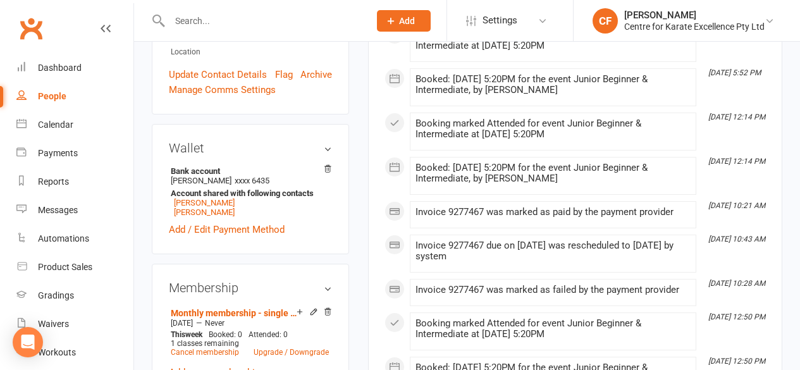
scroll to position [391, 0]
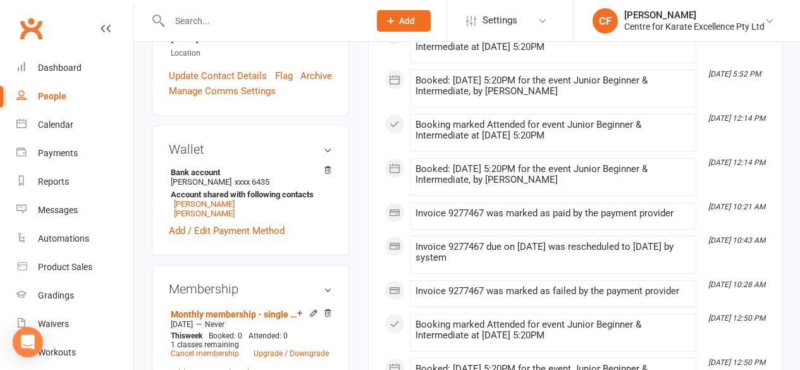
click at [201, 23] on input "text" at bounding box center [263, 21] width 195 height 18
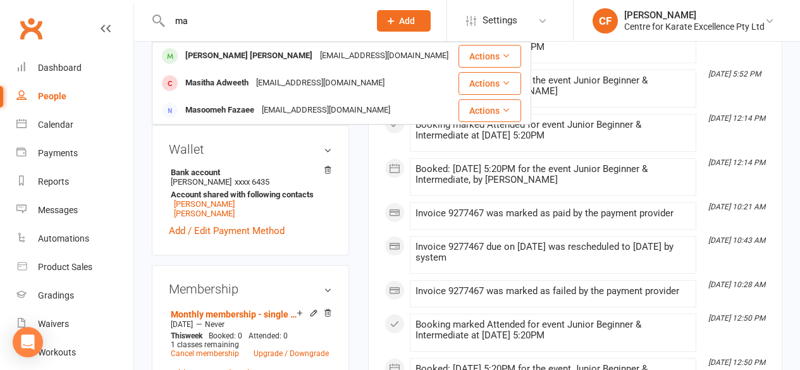
type input "m"
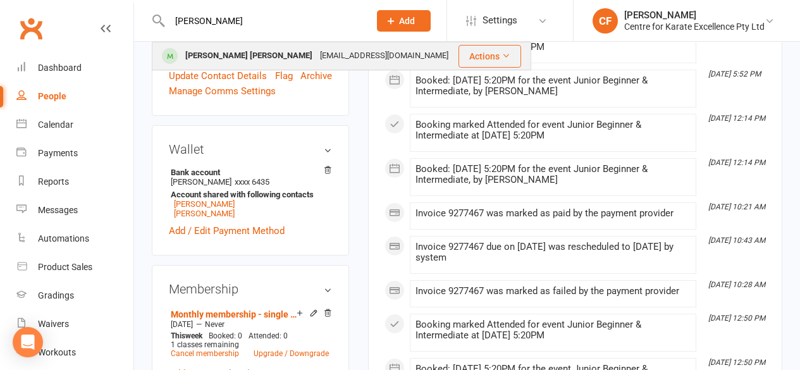
type input "[PERSON_NAME]"
click at [217, 58] on div "[PERSON_NAME] [PERSON_NAME]" at bounding box center [248, 56] width 135 height 18
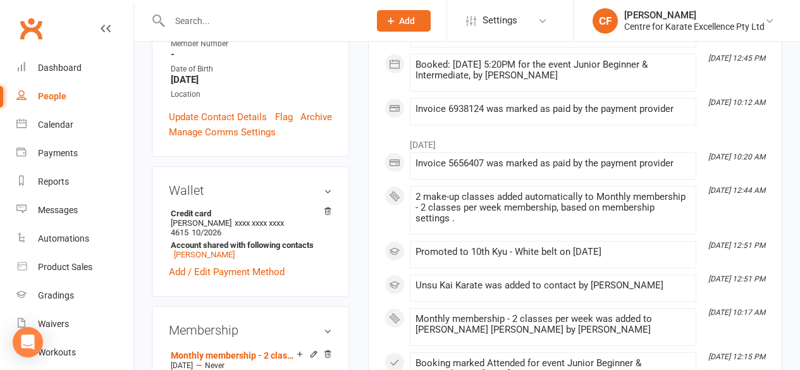
scroll to position [352, 0]
click at [206, 15] on input "text" at bounding box center [263, 21] width 195 height 18
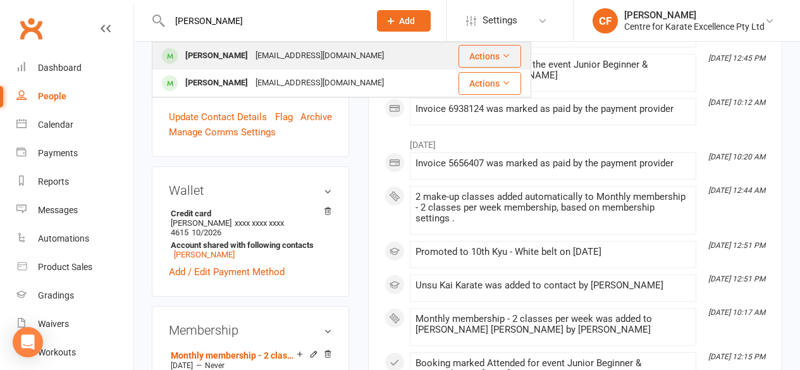
type input "[PERSON_NAME]"
click at [247, 61] on div "[PERSON_NAME]" at bounding box center [216, 56] width 70 height 18
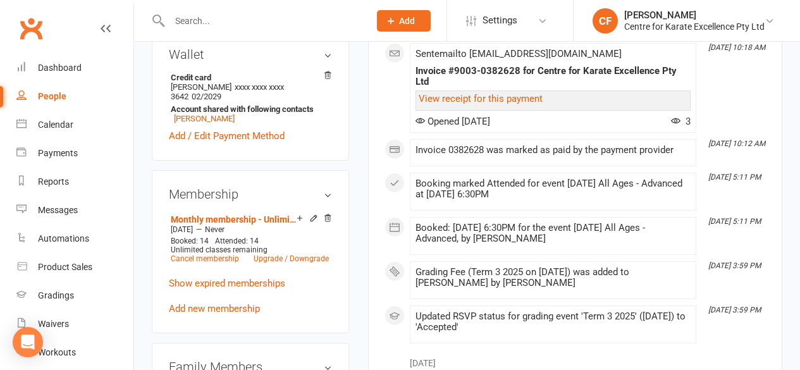
scroll to position [476, 0]
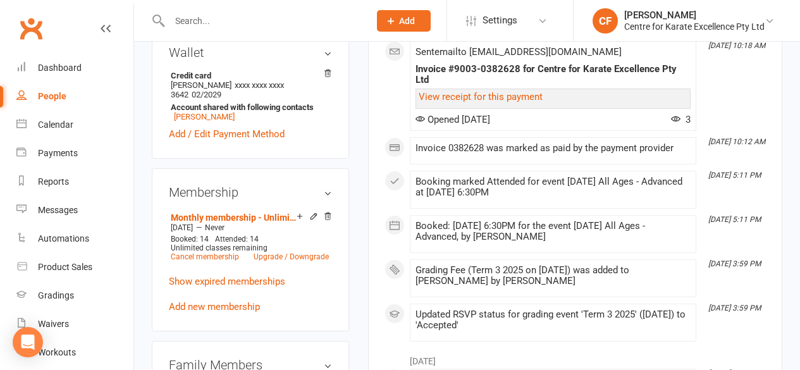
click at [240, 18] on input "text" at bounding box center [263, 21] width 195 height 18
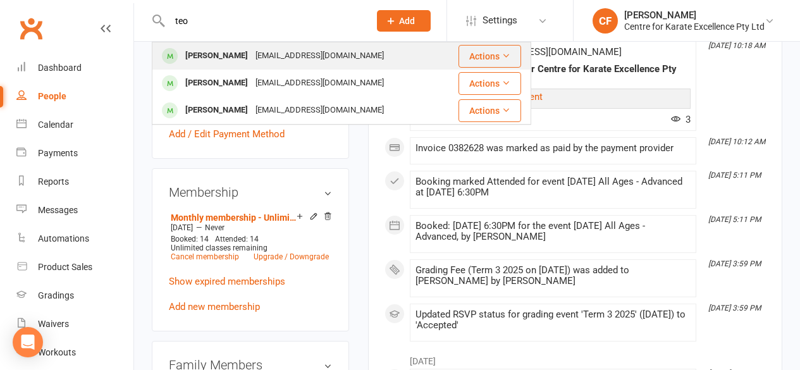
type input "teo"
click at [252, 50] on div "[EMAIL_ADDRESS][DOMAIN_NAME]" at bounding box center [320, 56] width 136 height 18
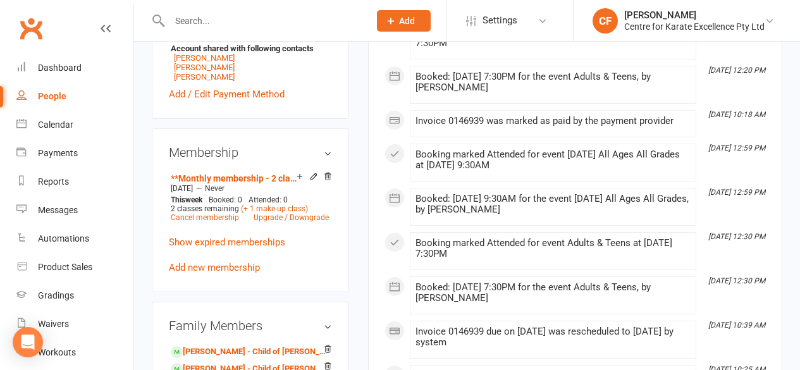
scroll to position [572, 0]
click at [245, 362] on link "[PERSON_NAME] - Child of [PERSON_NAME]" at bounding box center [248, 368] width 155 height 13
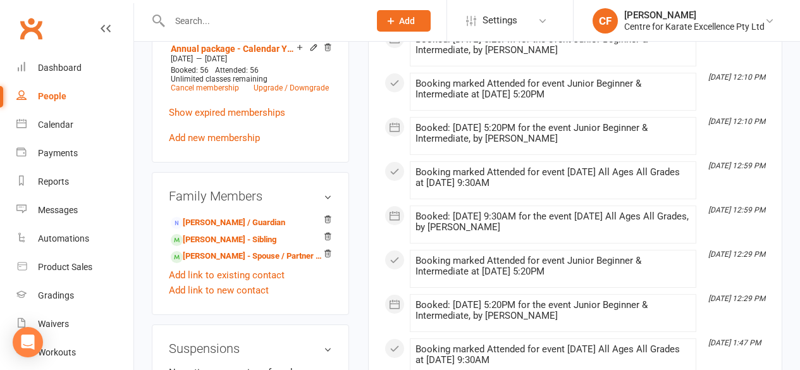
scroll to position [672, 0]
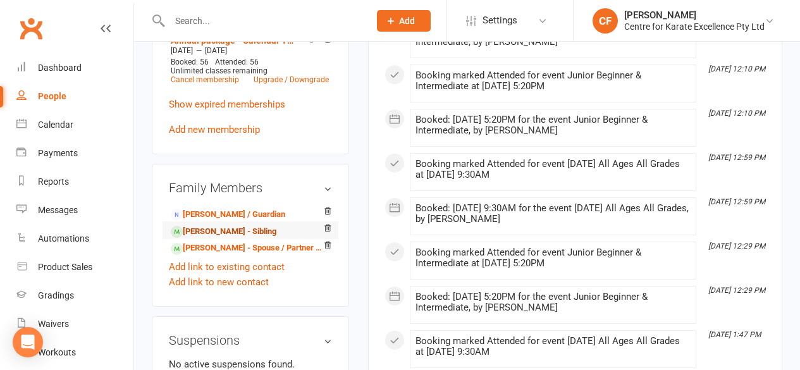
click at [184, 225] on link "[PERSON_NAME] - Sibling" at bounding box center [224, 231] width 106 height 13
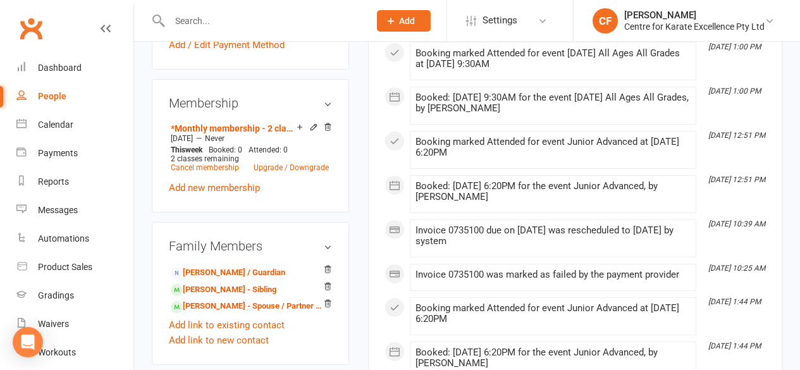
scroll to position [589, 0]
